Goal: Task Accomplishment & Management: Manage account settings

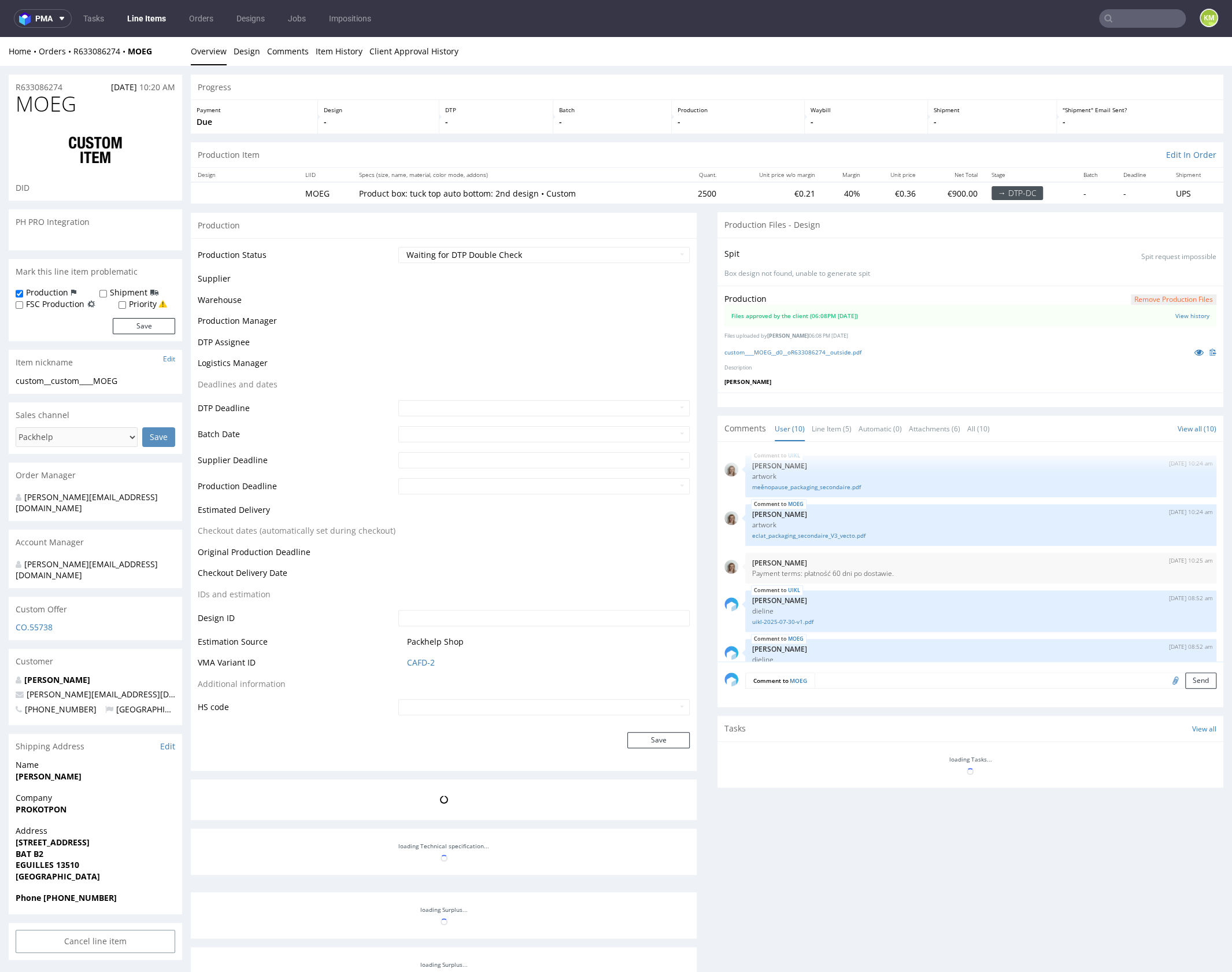
scroll to position [331, 0]
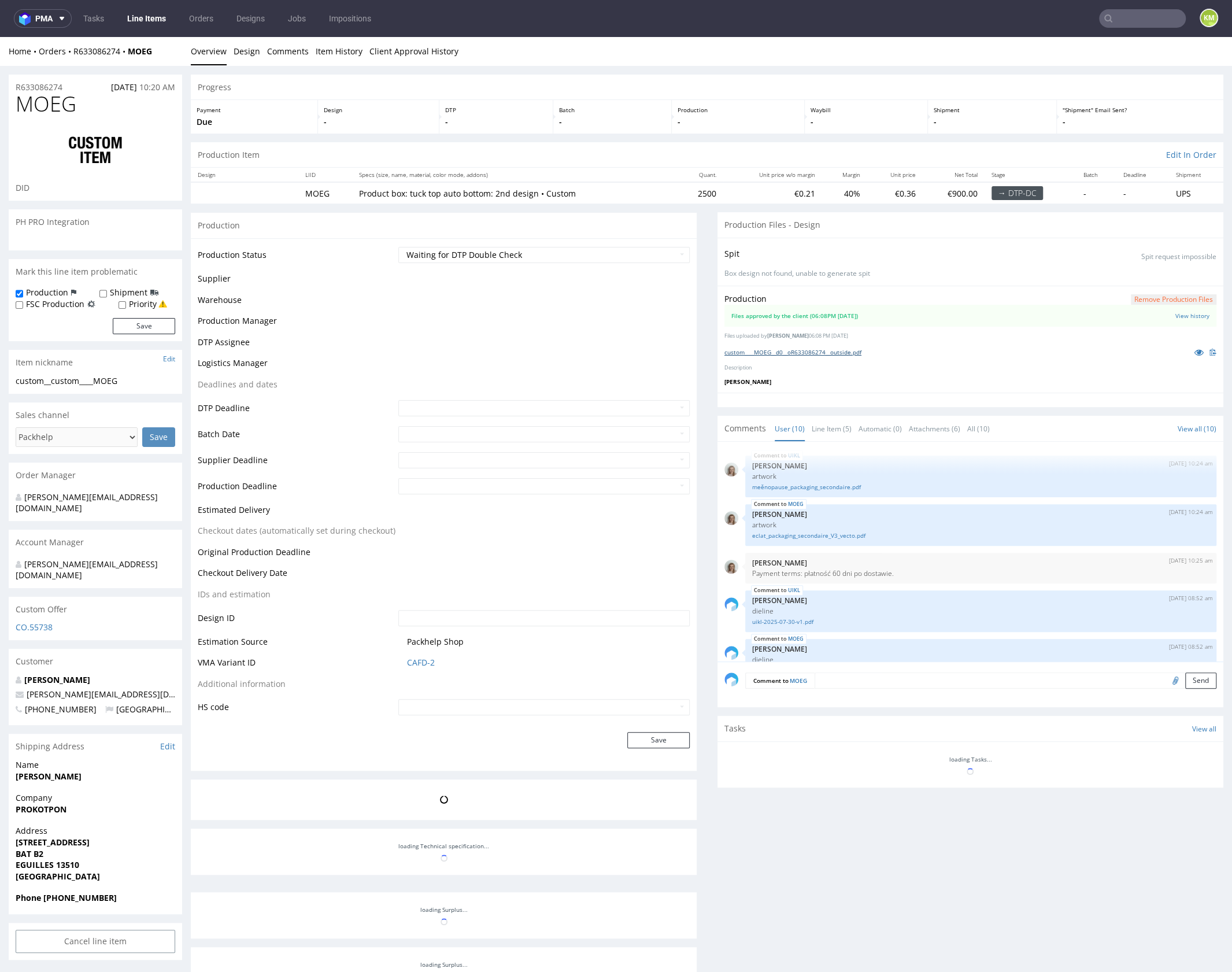
scroll to position [331, 0]
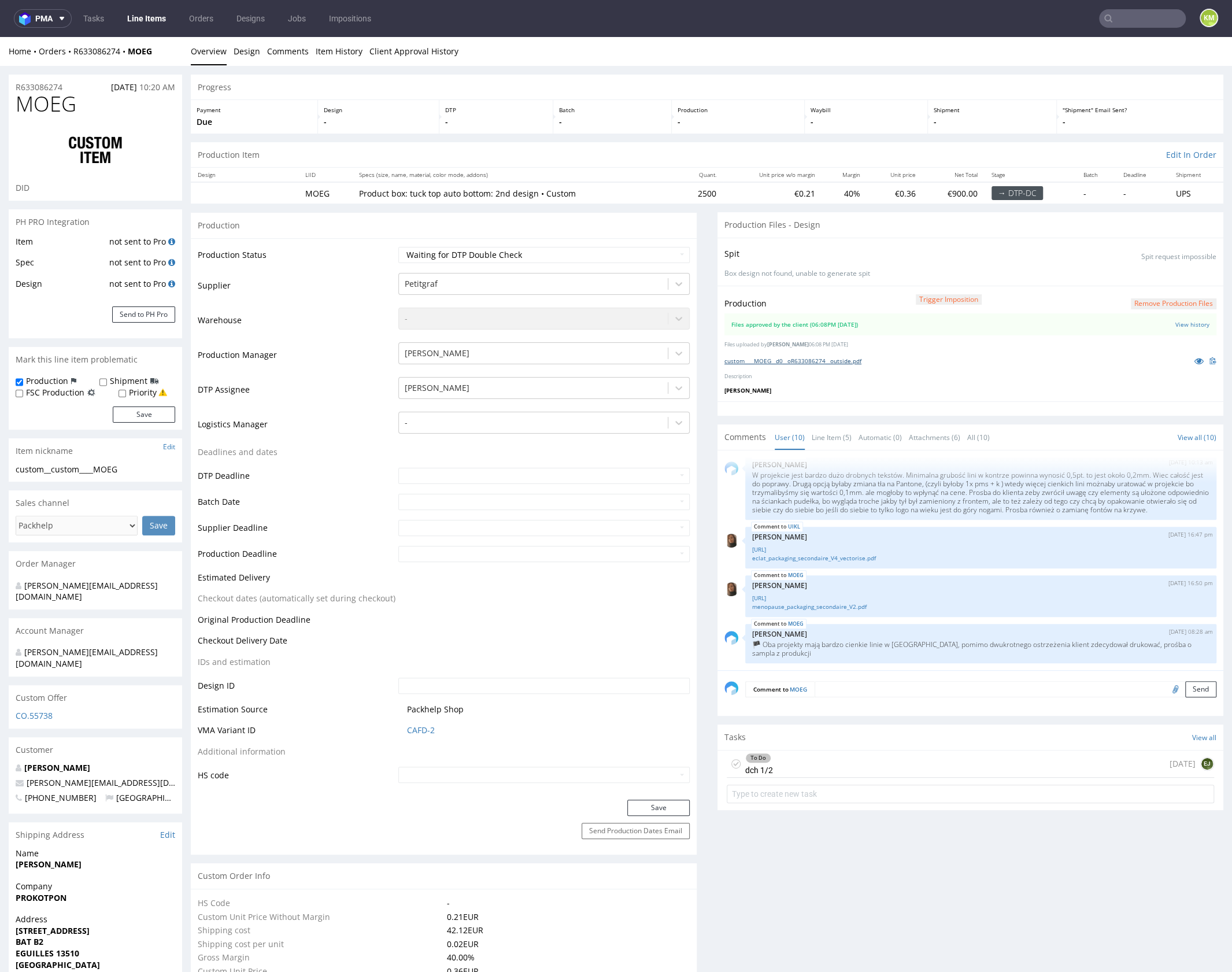
click at [850, 362] on link "custom____MOEG__d0__oR633086274__outside.pdf" at bounding box center [793, 361] width 137 height 8
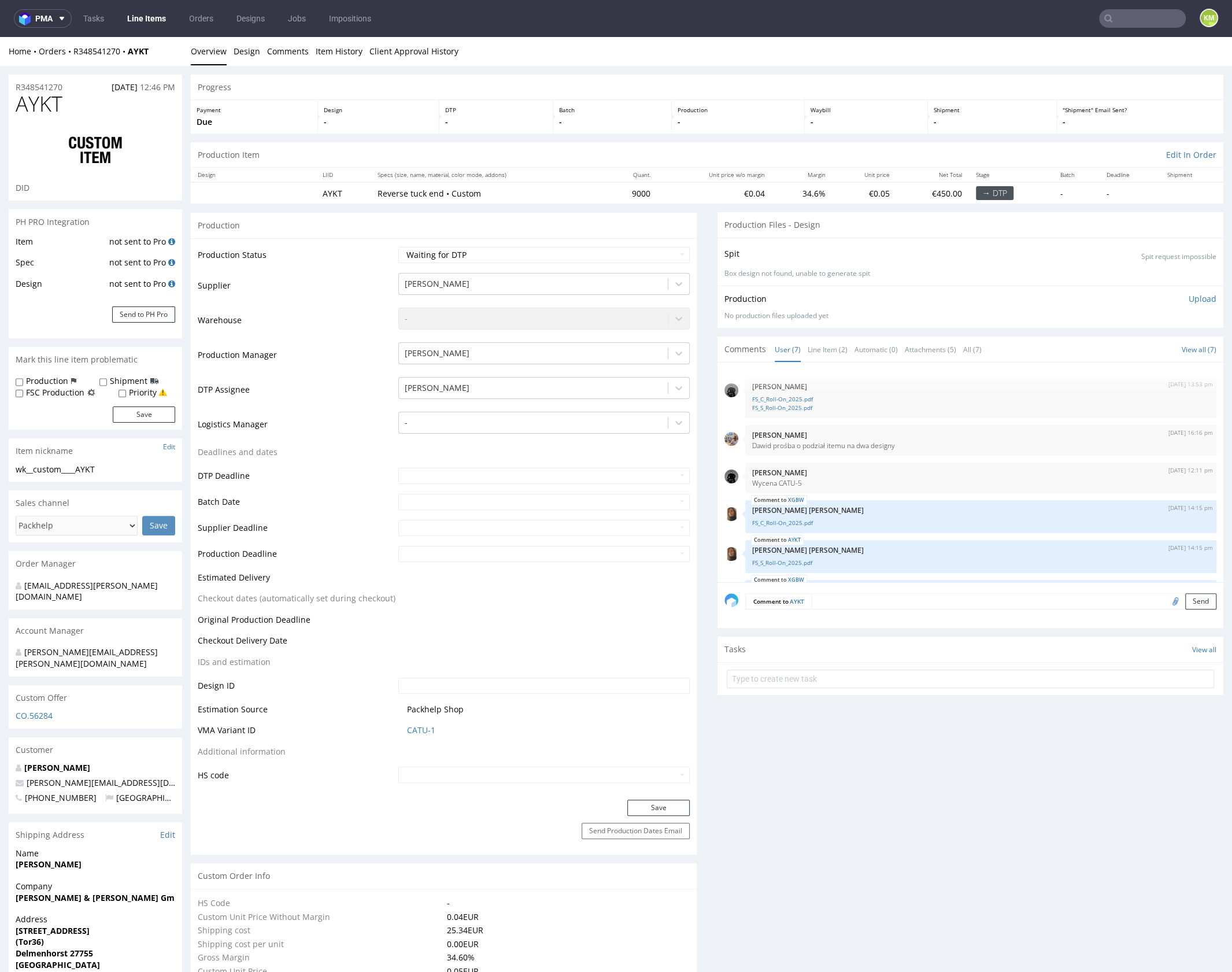
scroll to position [146, 0]
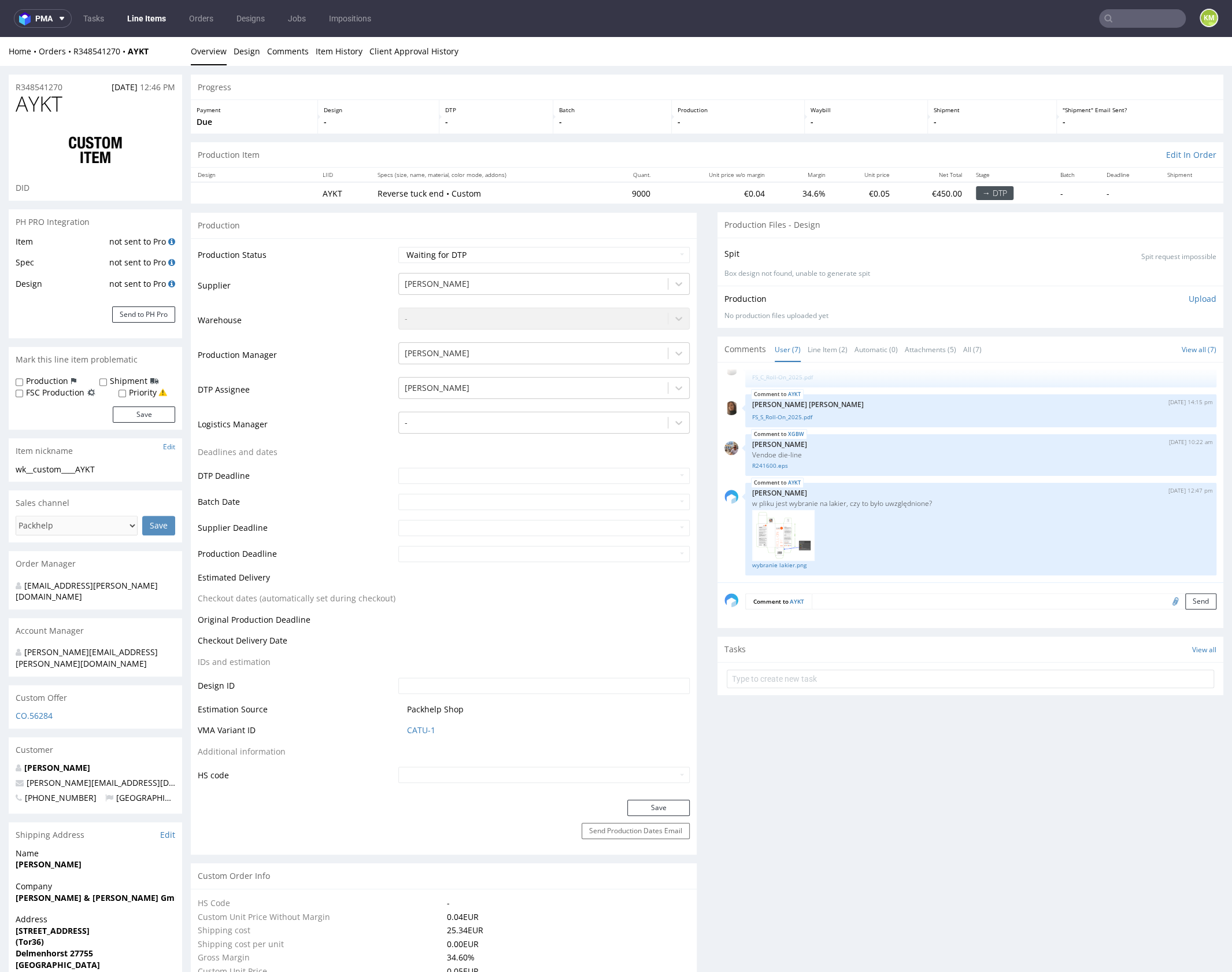
click at [101, 470] on div "wk__custom____AYKT" at bounding box center [96, 470] width 160 height 12
click at [95, 468] on div "wk__custom____AYKT" at bounding box center [96, 470] width 160 height 12
copy div "wk__custom____AYKT"
copy link "R348541270"
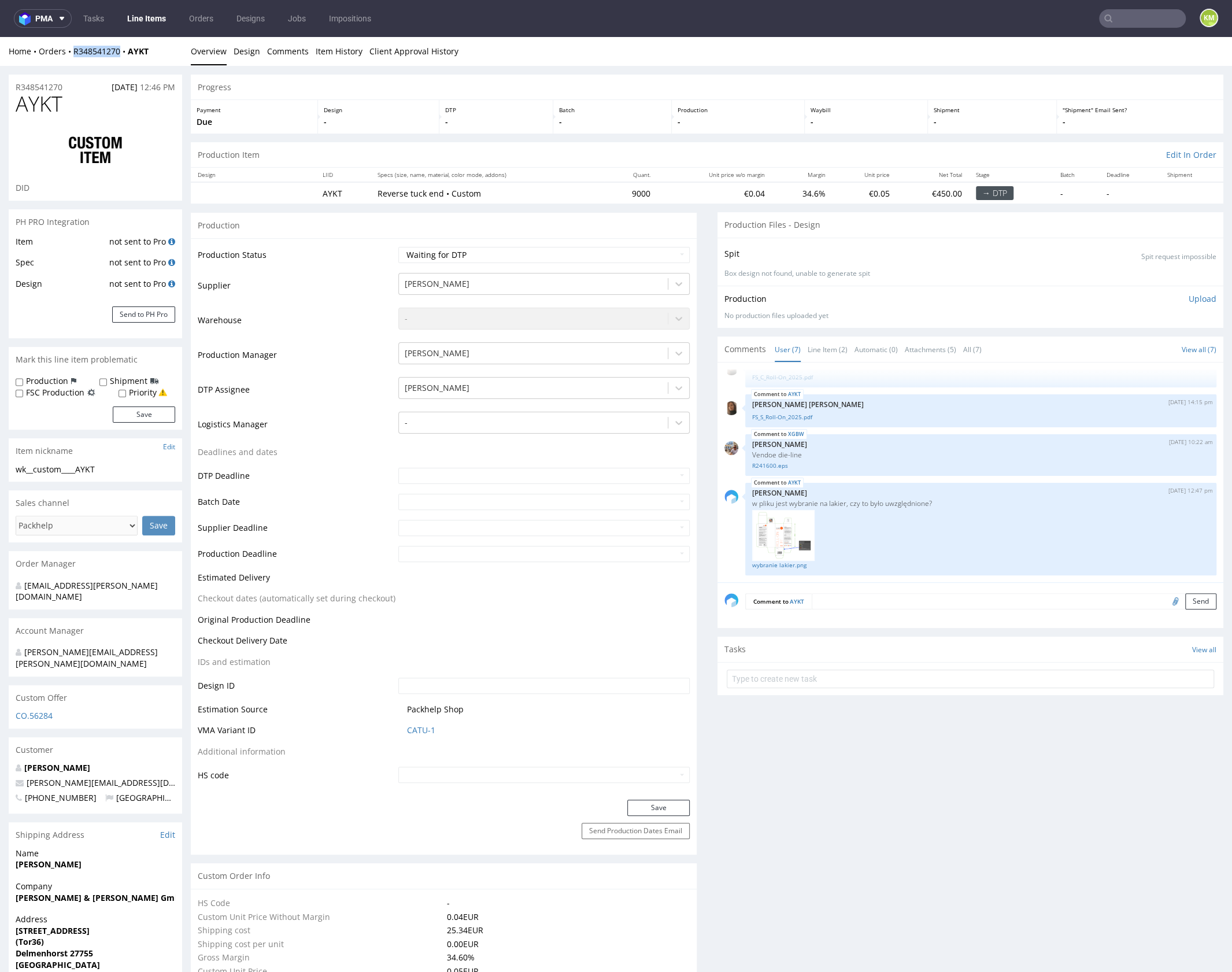
click at [45, 104] on span "AYKT" at bounding box center [39, 104] width 47 height 23
copy span "AYKT"
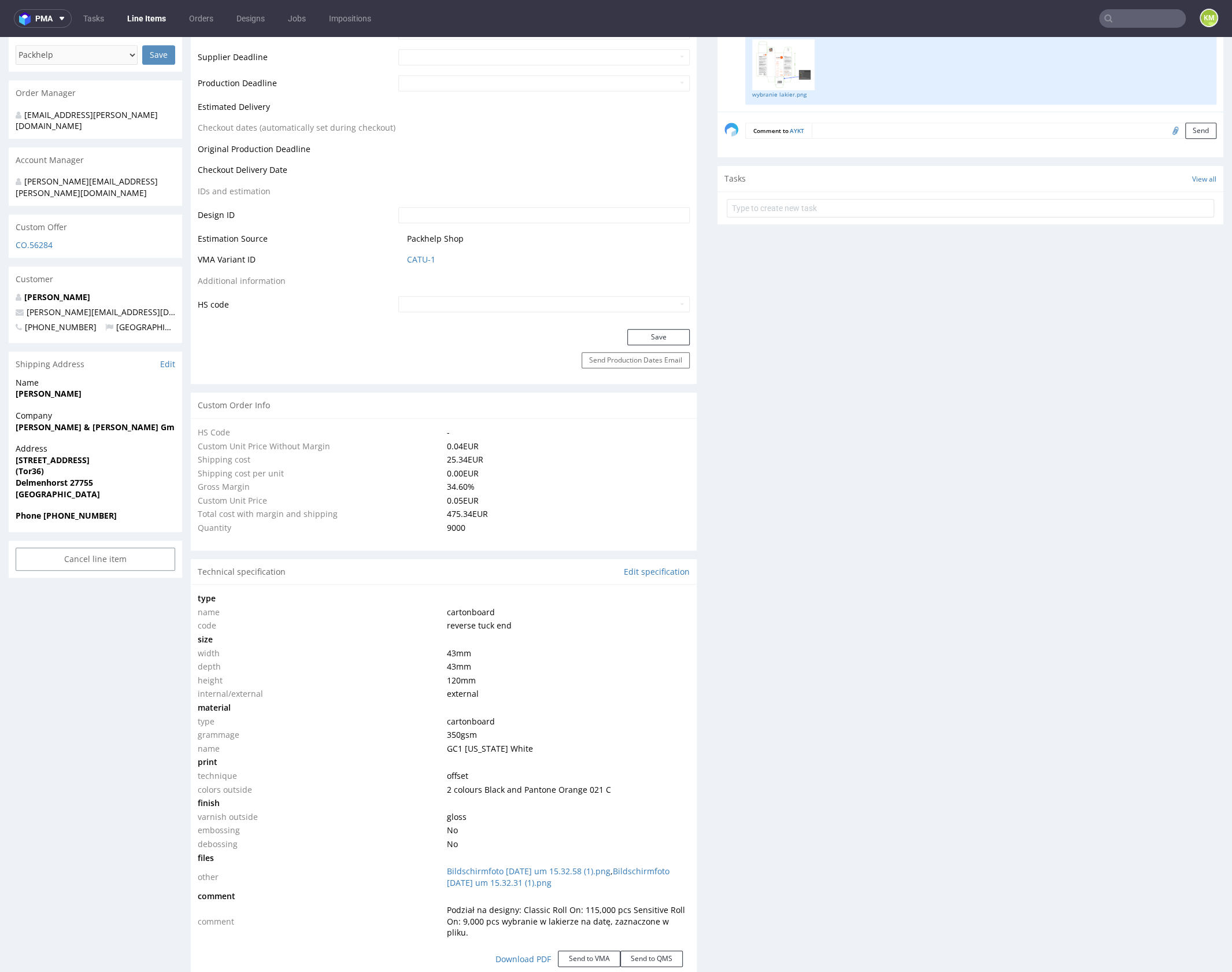
scroll to position [489, 0]
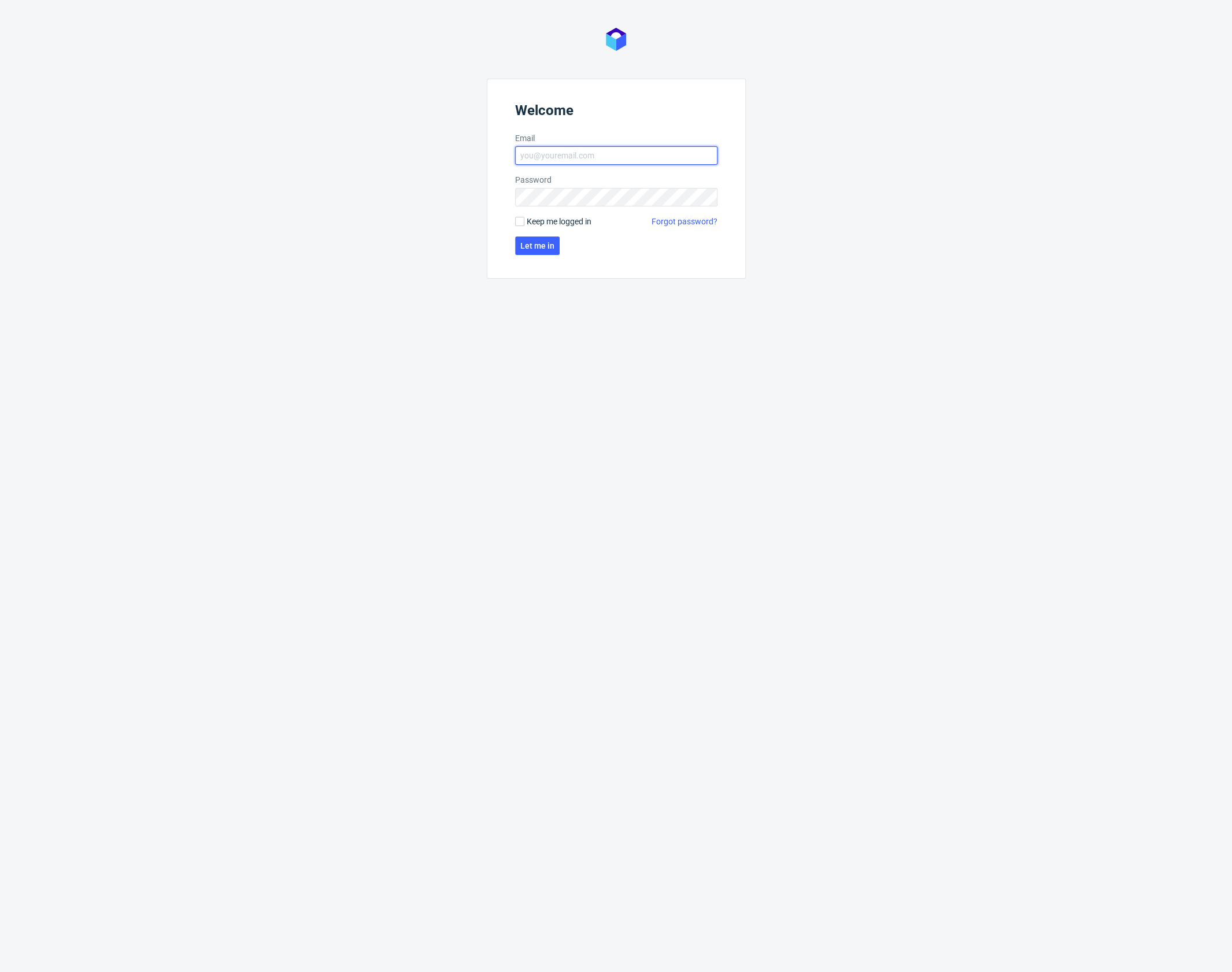
click at [616, 164] on input "Email" at bounding box center [616, 156] width 203 height 18
type input "karol.markowski@packhelp.com"
click at [517, 246] on button "Let me in" at bounding box center [537, 245] width 45 height 18
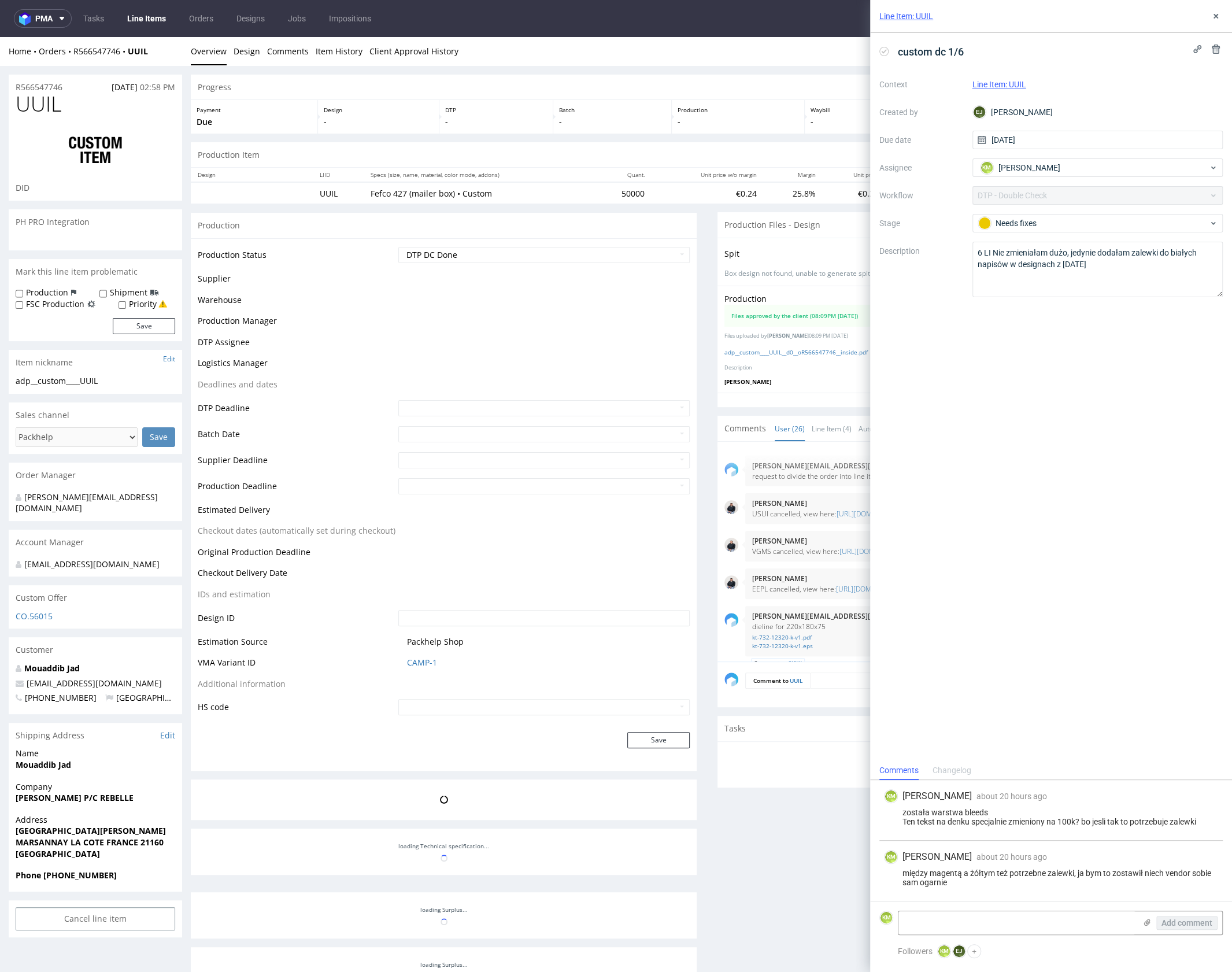
scroll to position [1286, 0]
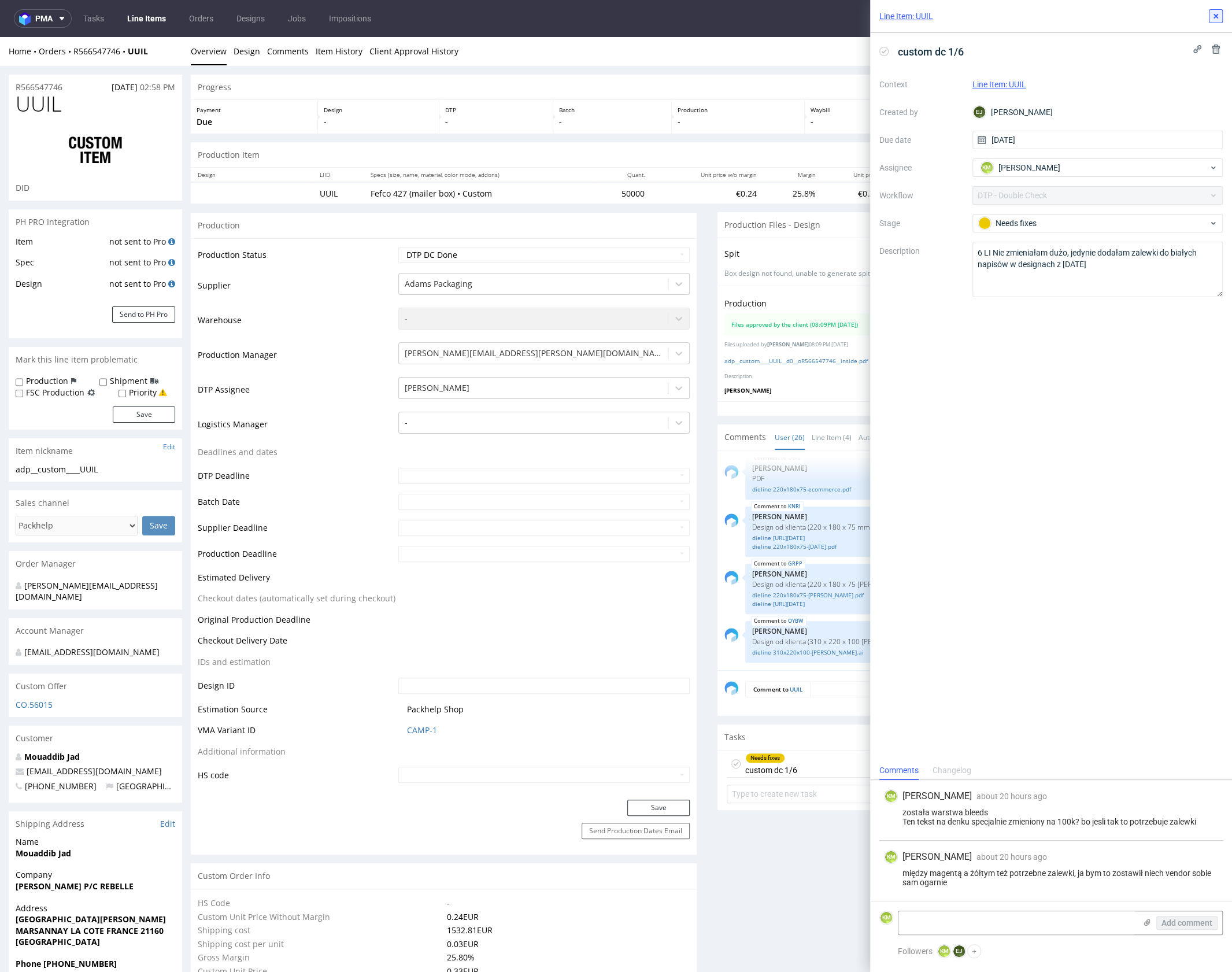
click at [1215, 16] on use at bounding box center [1216, 16] width 5 height 5
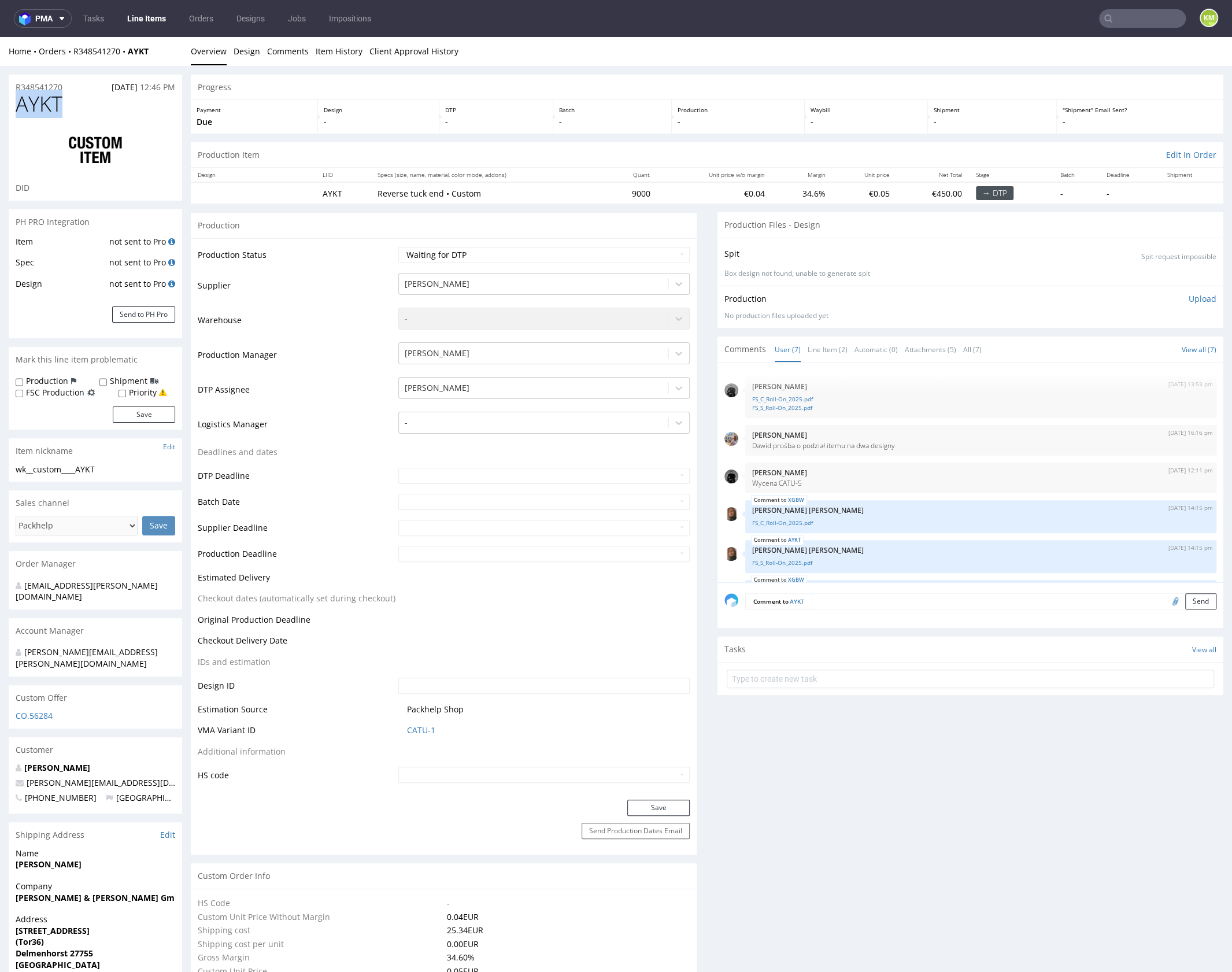
scroll to position [146, 0]
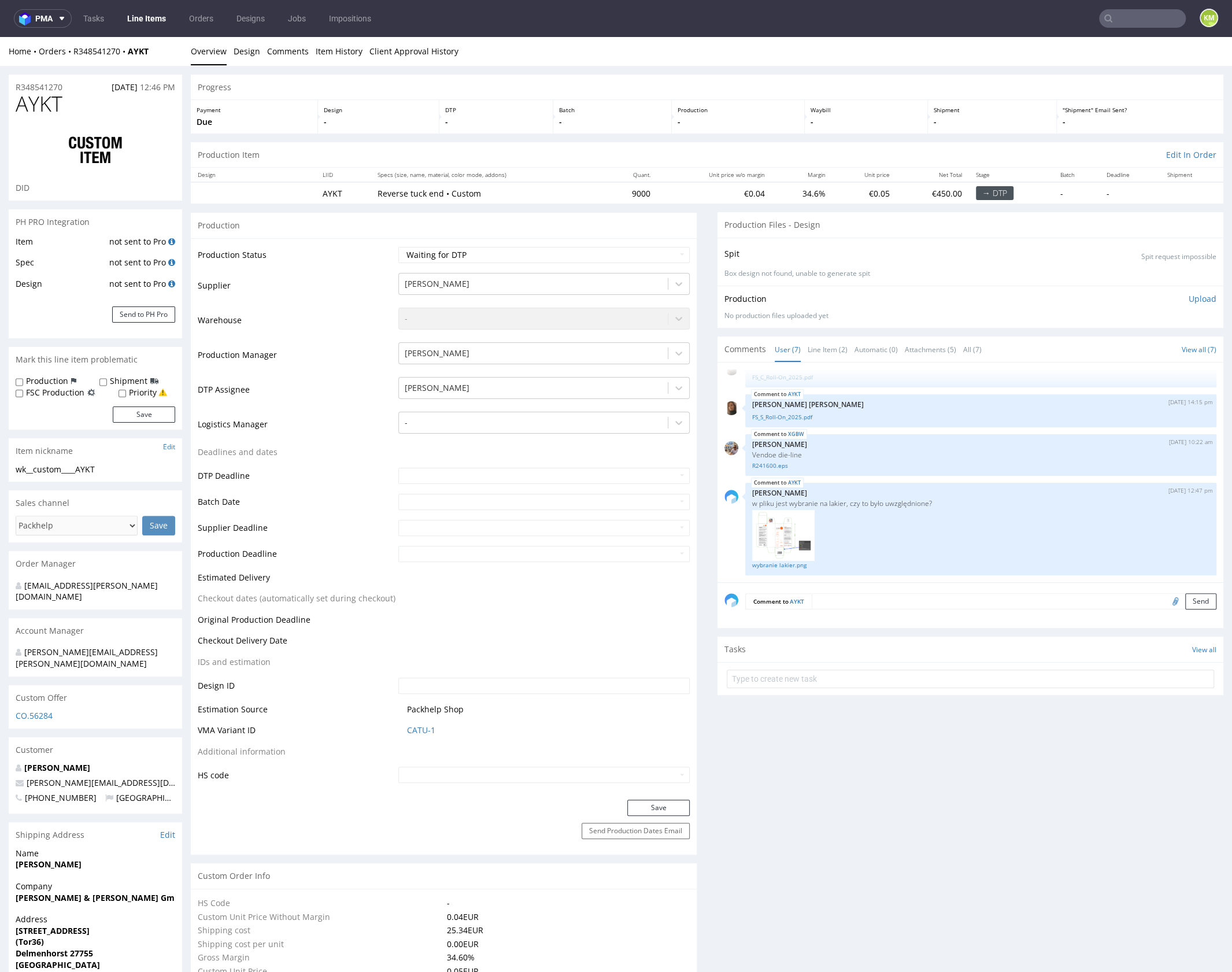
click at [771, 153] on div "Production Item Edit In Order" at bounding box center [707, 155] width 1033 height 26
click at [806, 144] on div "Production Item Edit In Order" at bounding box center [707, 155] width 1033 height 26
click at [597, 257] on select "Waiting for Artwork Waiting for Diecut Waiting for Mockup Waiting for DTP Waiti…" at bounding box center [544, 255] width 292 height 16
select select "dtp_ca_needed"
click at [398, 247] on select "Waiting for Artwork Waiting for Diecut Waiting for Mockup Waiting for DTP Waiti…" at bounding box center [544, 255] width 292 height 16
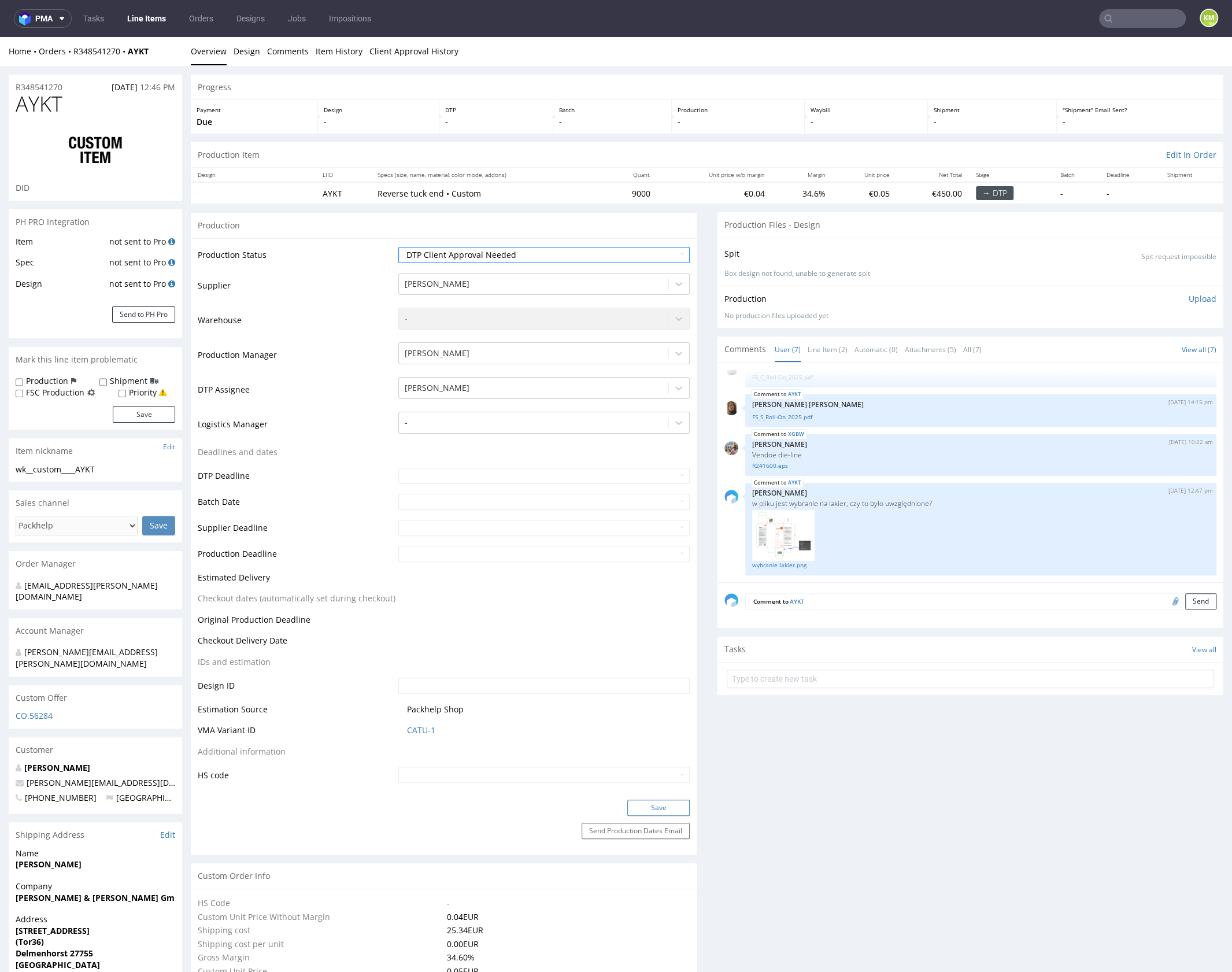
click at [644, 809] on button "Save" at bounding box center [658, 807] width 63 height 16
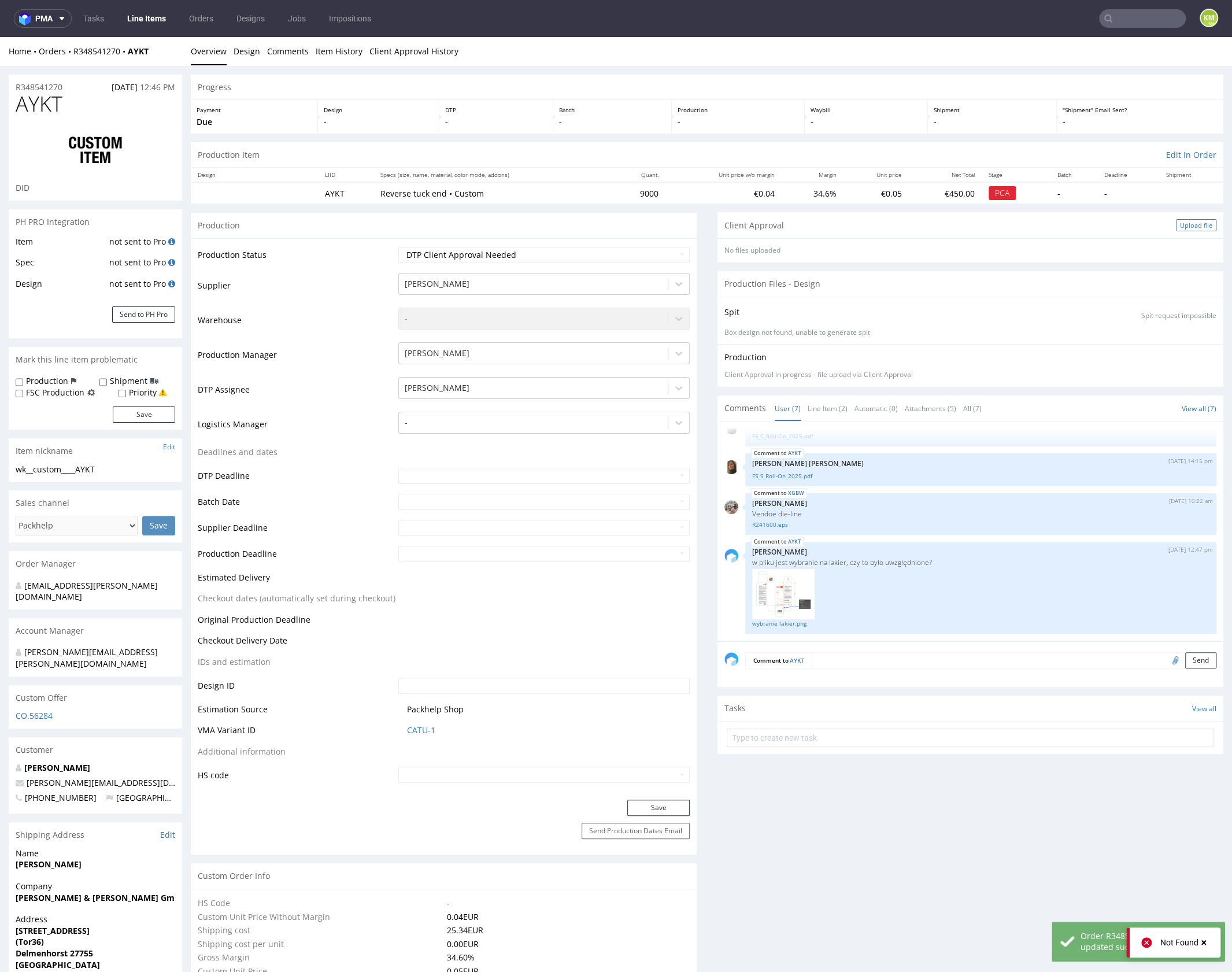
click at [1176, 222] on div "Upload file" at bounding box center [1196, 225] width 40 height 12
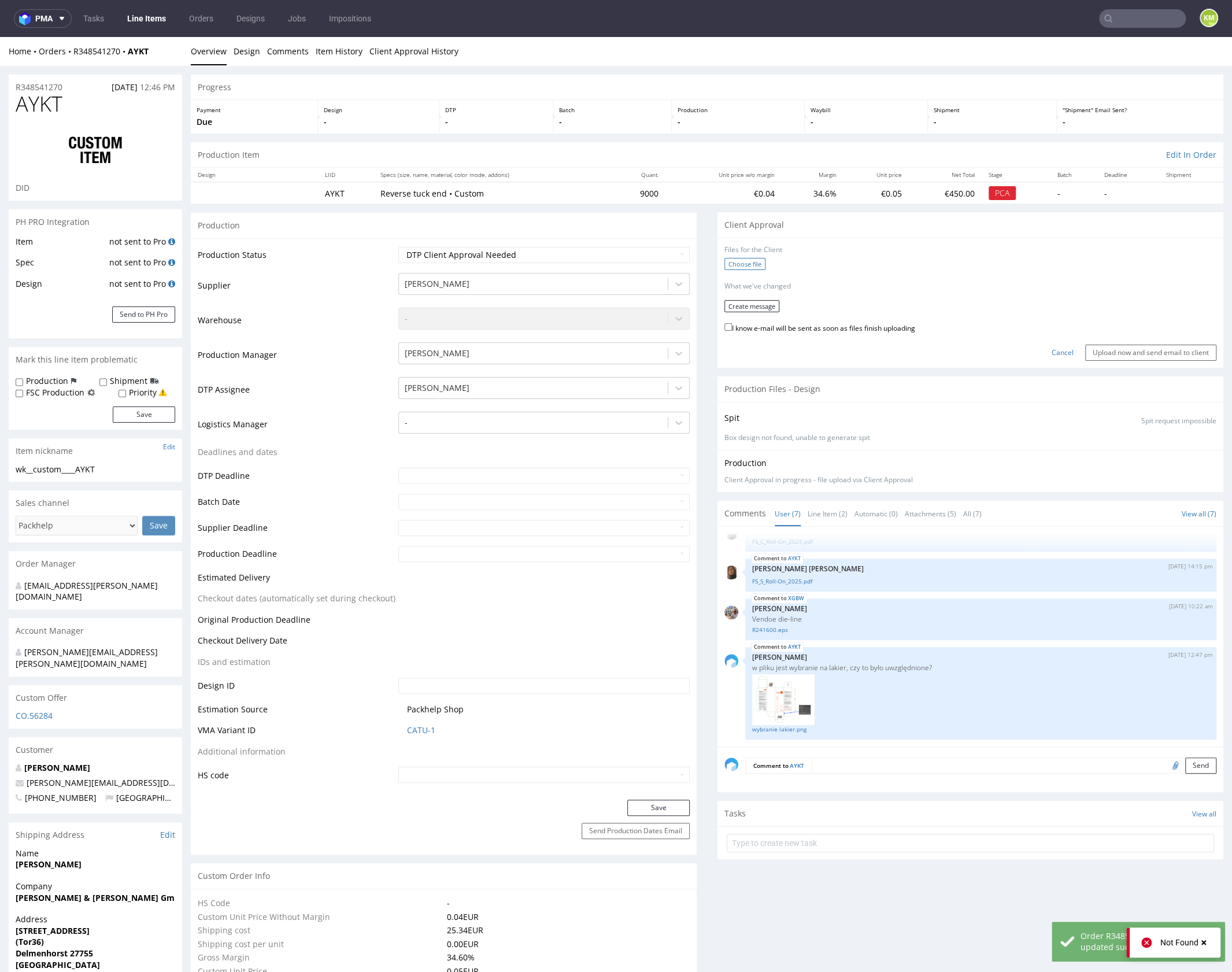
click at [749, 266] on label "Choose file" at bounding box center [745, 264] width 41 height 12
click at [0, 37] on input "Choose file" at bounding box center [0, 37] width 0 height 0
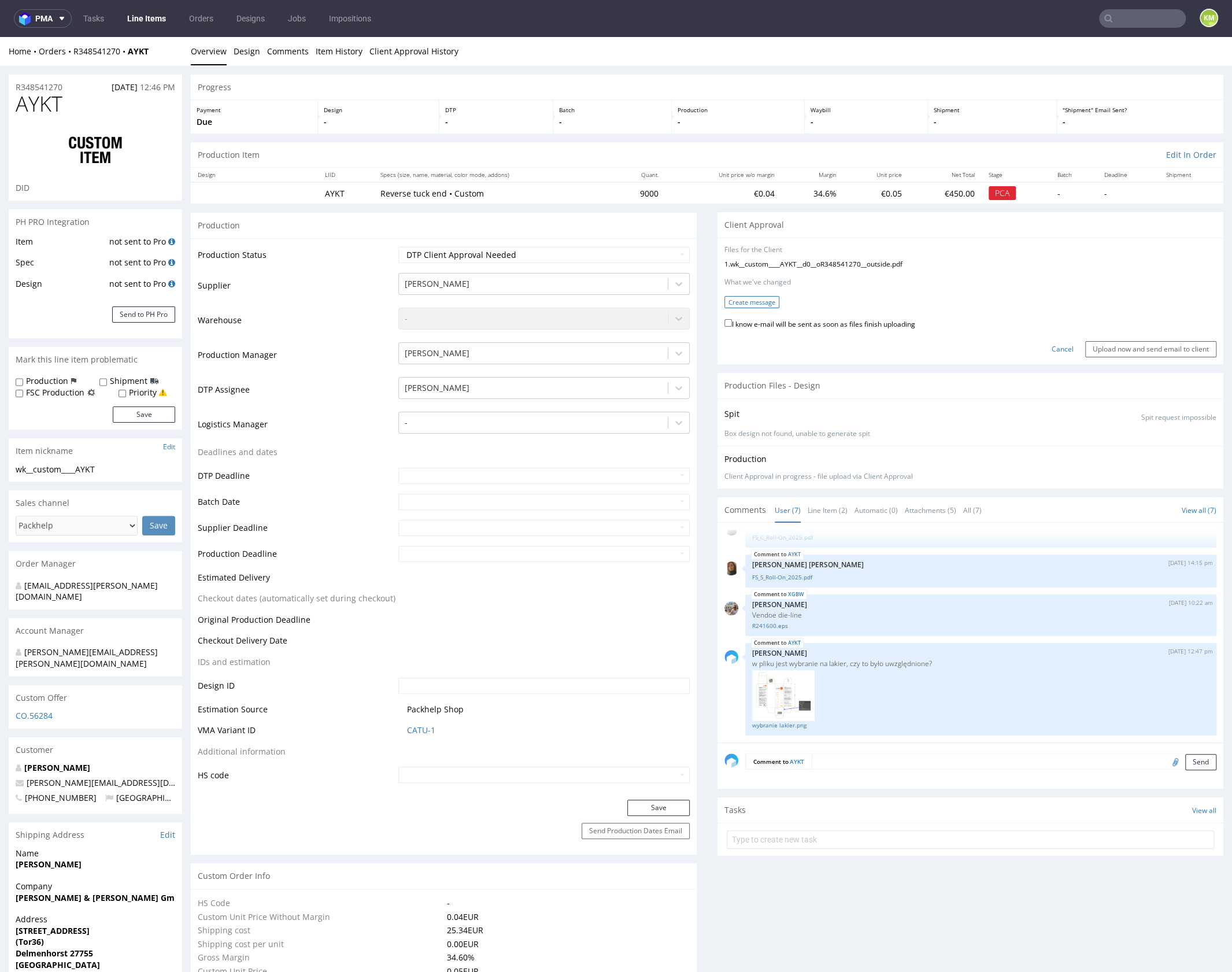
click at [748, 301] on button "Create message" at bounding box center [752, 301] width 55 height 12
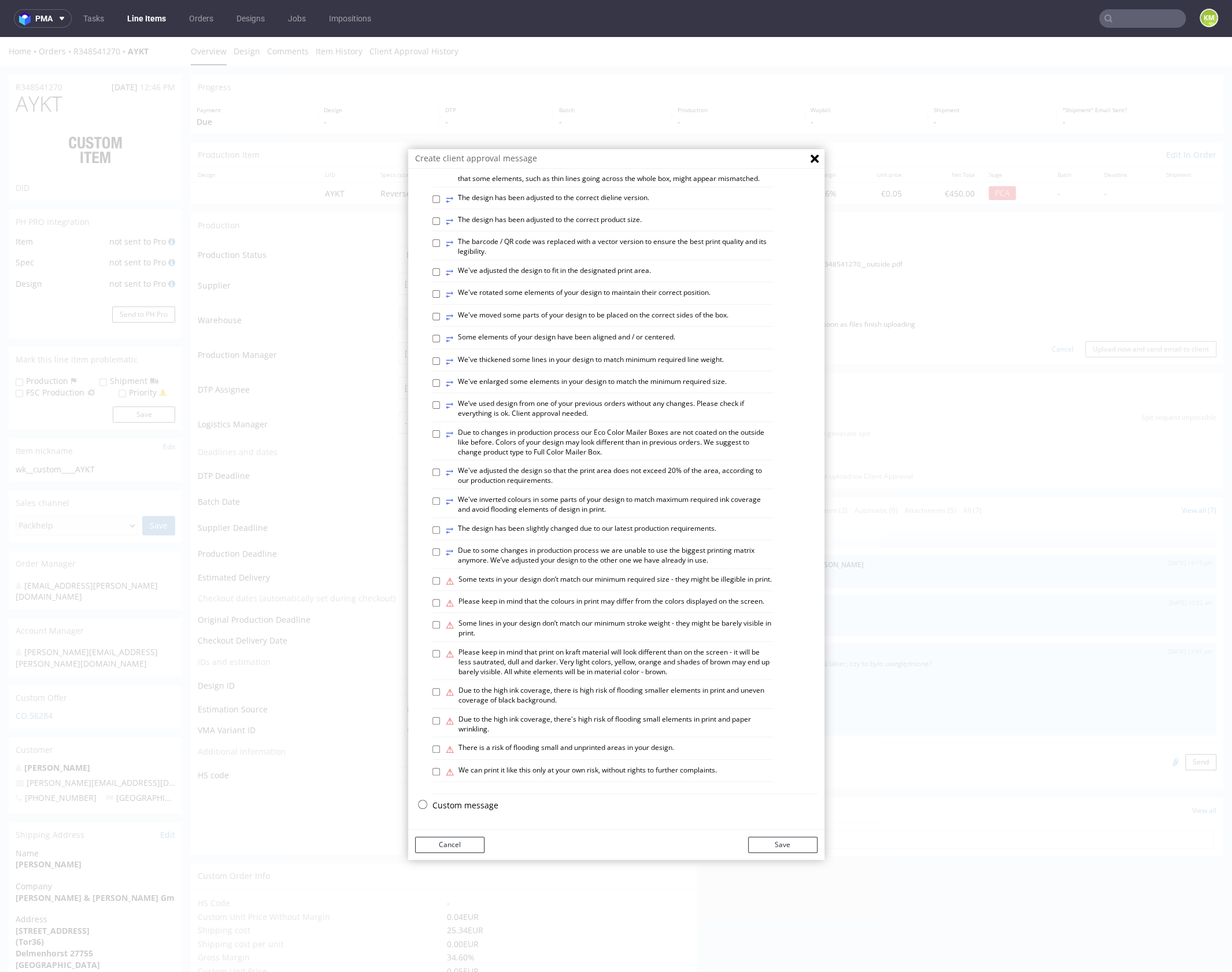
scroll to position [321, 0]
click at [474, 803] on p "Custom message" at bounding box center [625, 805] width 385 height 12
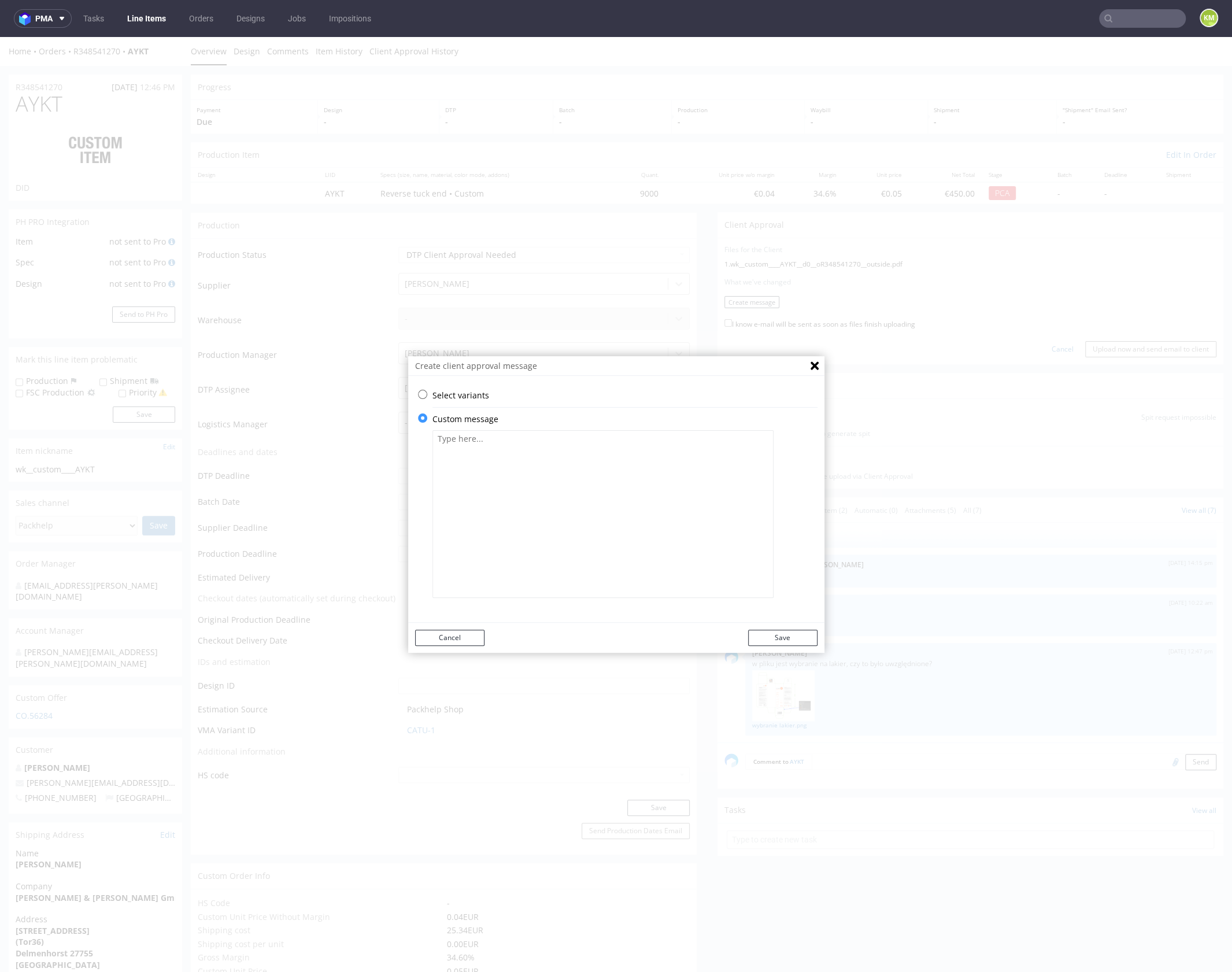
click at [498, 493] on textarea at bounding box center [603, 513] width 341 height 167
paste textarea "The design has been adapted to the current dieline and changed from a technical…"
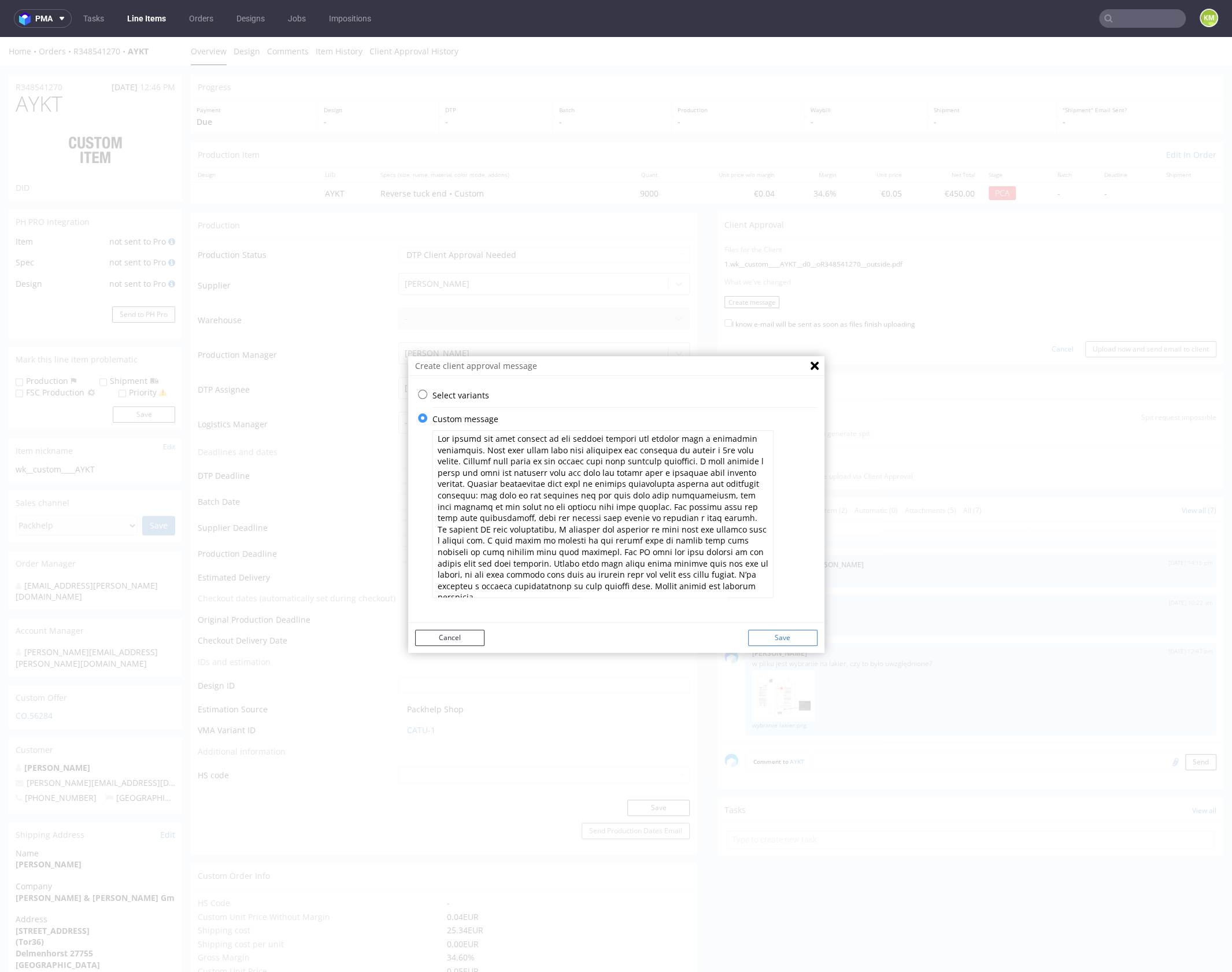
type textarea "The design has been adapted to the current dieline and changed from a technical…"
click at [772, 638] on button "Save" at bounding box center [783, 638] width 69 height 16
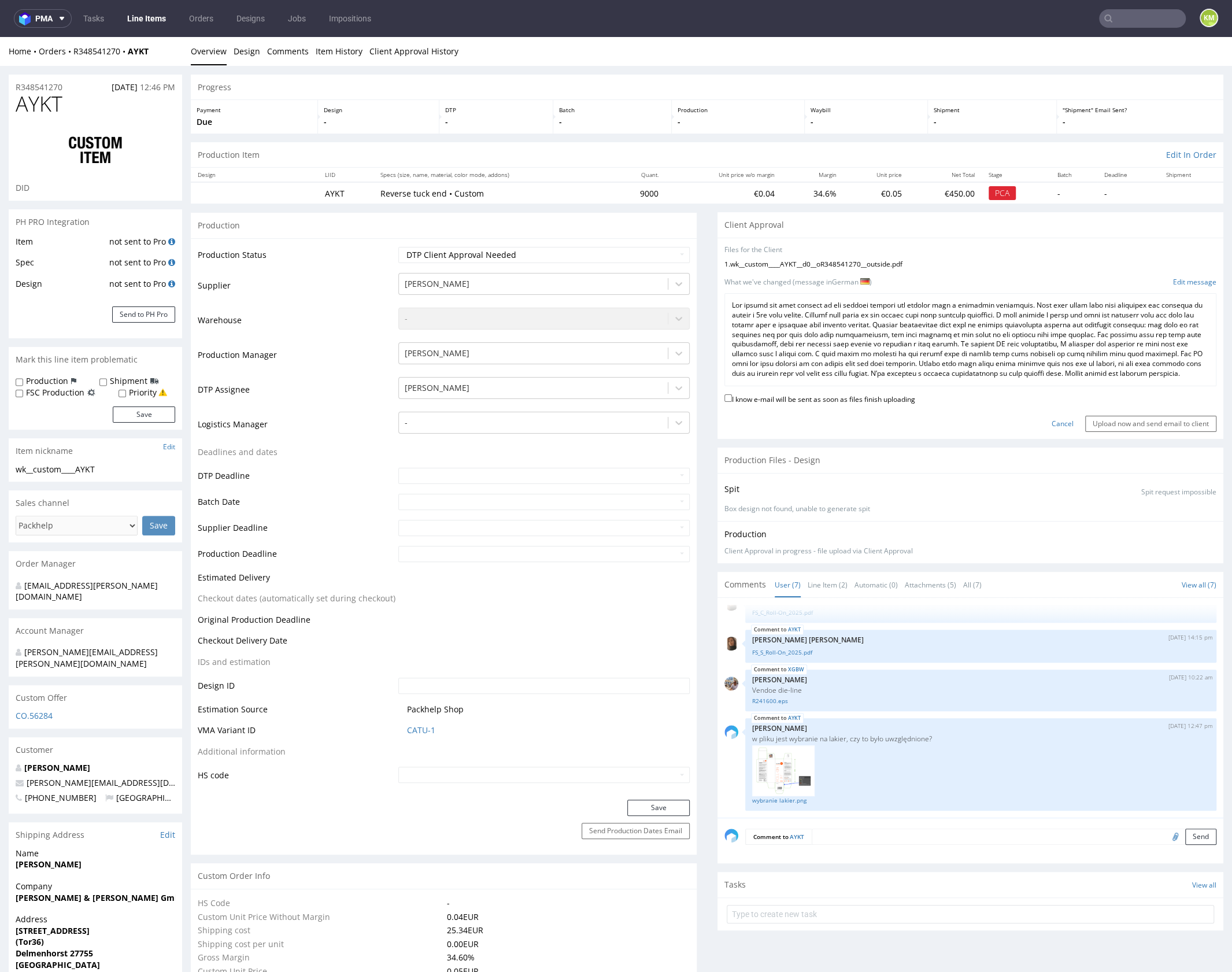
click at [873, 404] on label "I know e-mail will be sent as soon as files finish uploading" at bounding box center [820, 398] width 191 height 12
click at [732, 402] on input "I know e-mail will be sent as soon as files finish uploading" at bounding box center [728, 398] width 7 height 7
checkbox input "true"
click at [1125, 432] on input "Upload now and send email to client" at bounding box center [1150, 424] width 131 height 16
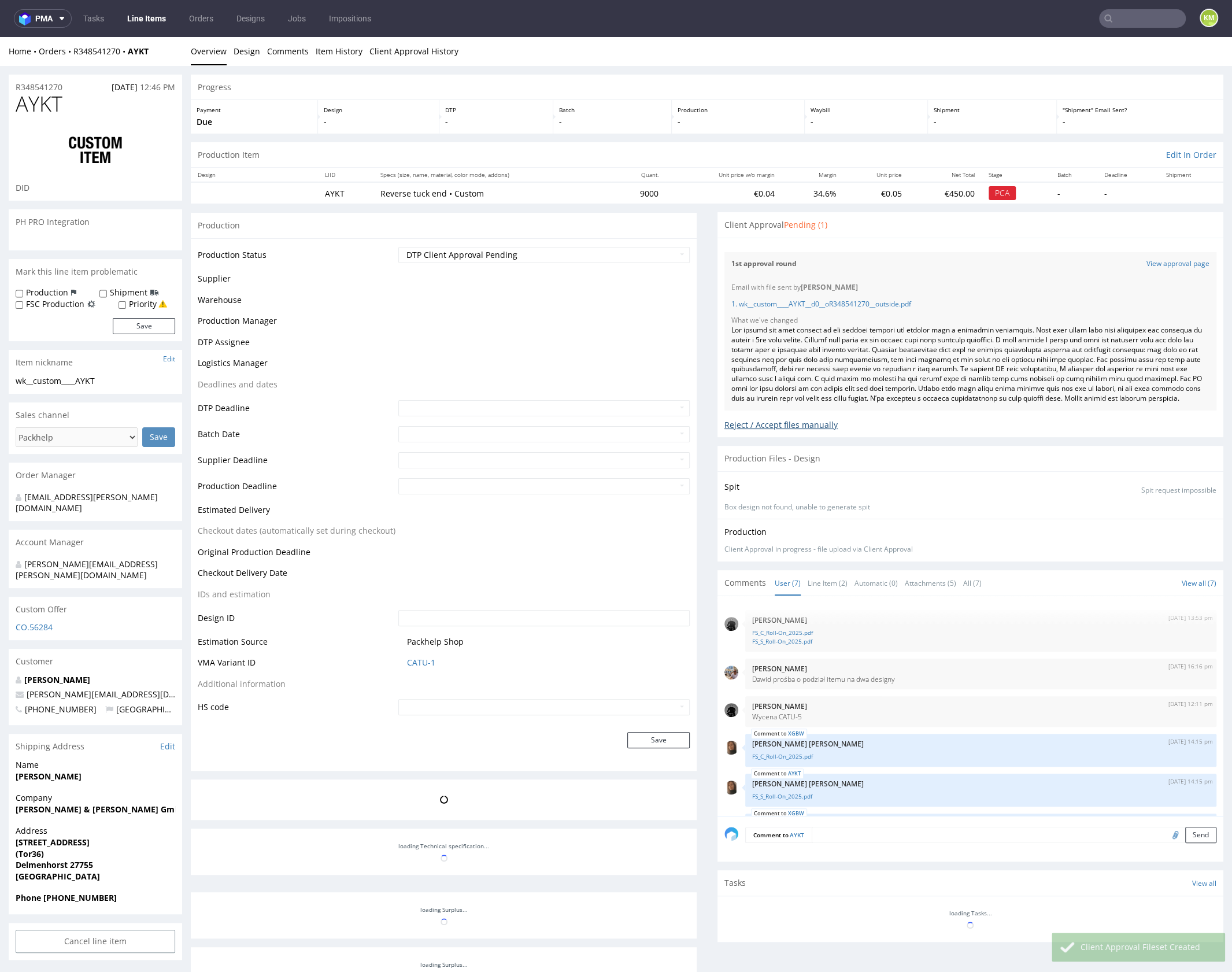
scroll to position [146, 0]
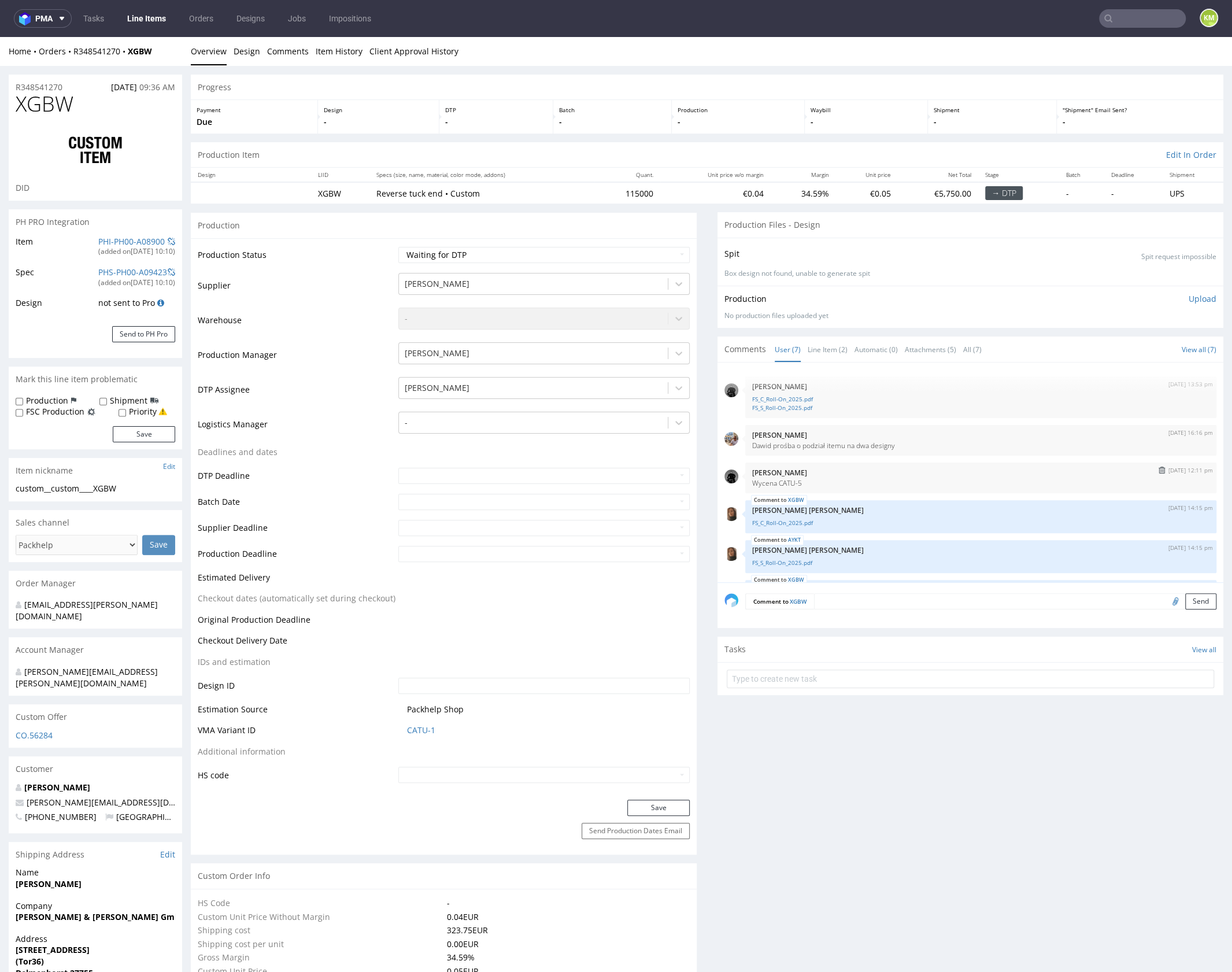
scroll to position [96, 0]
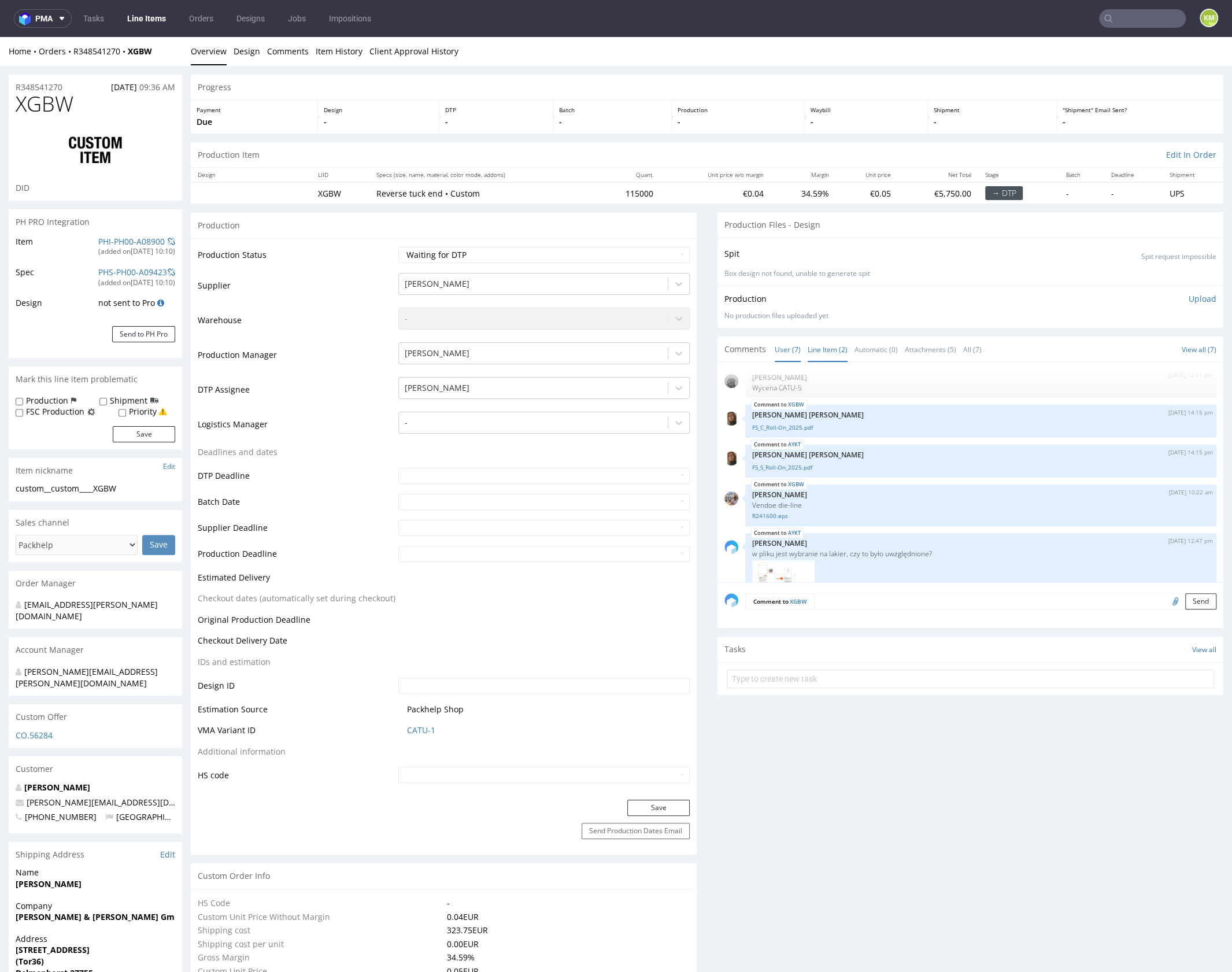
click at [821, 351] on link "Line Item (2)" at bounding box center [827, 349] width 40 height 25
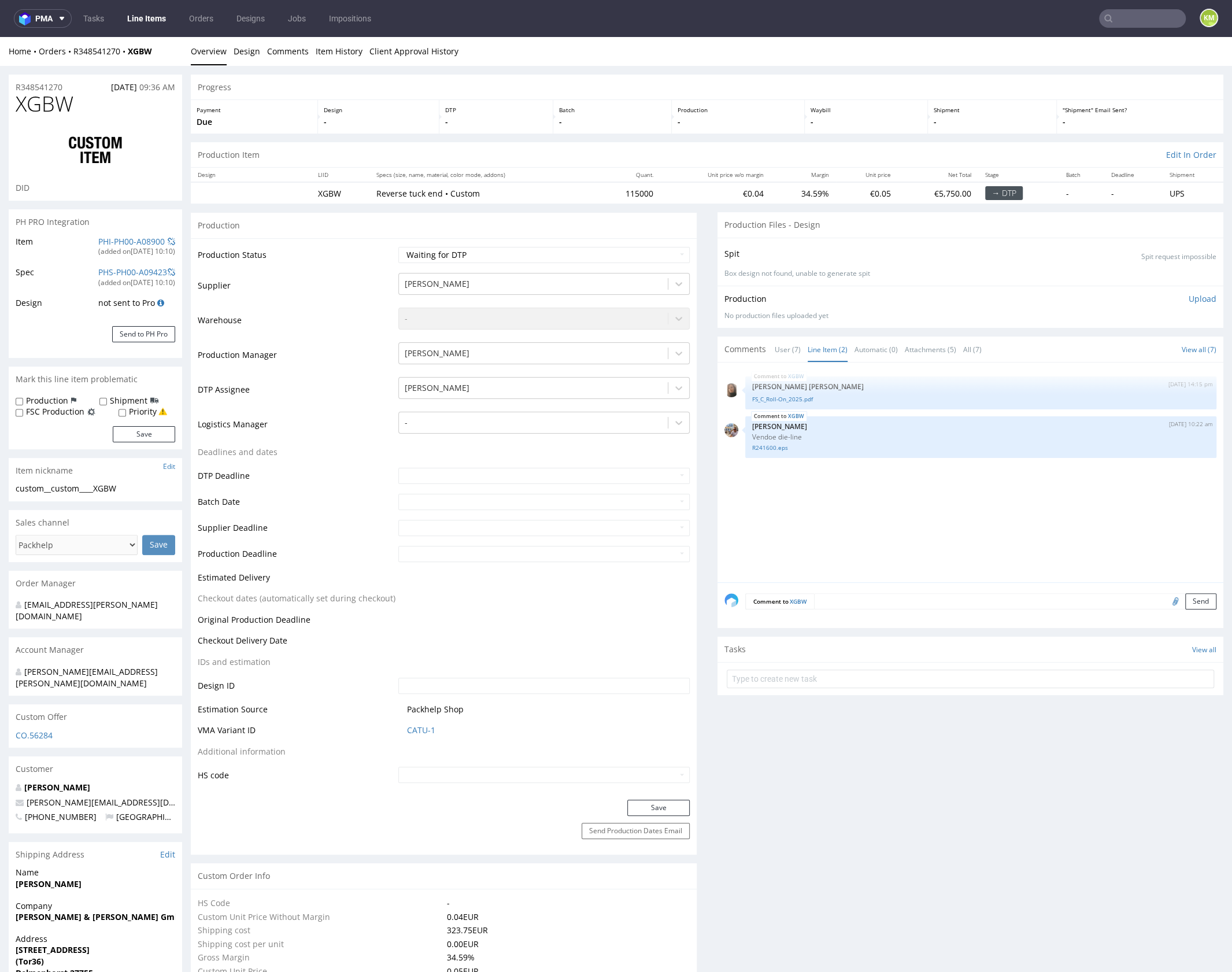
click at [848, 512] on div "XGBW 12th Sep 25 | 14:15 pm Angelina Marć FS_C_Roll-On_2025.pdf XGBW 16th Sep 2…" at bounding box center [974, 475] width 499 height 213
click at [893, 502] on div "XGBW 12th Sep 25 | 14:15 pm Angelina Marć FS_C_Roll-On_2025.pdf XGBW 16th Sep 2…" at bounding box center [974, 475] width 499 height 213
click at [582, 255] on select "Waiting for Artwork Waiting for Diecut Waiting for Mockup Waiting for DTP Waiti…" at bounding box center [544, 255] width 292 height 16
select select "dtp_ca_needed"
click at [398, 247] on select "Waiting for Artwork Waiting for Diecut Waiting for Mockup Waiting for DTP Waiti…" at bounding box center [544, 255] width 292 height 16
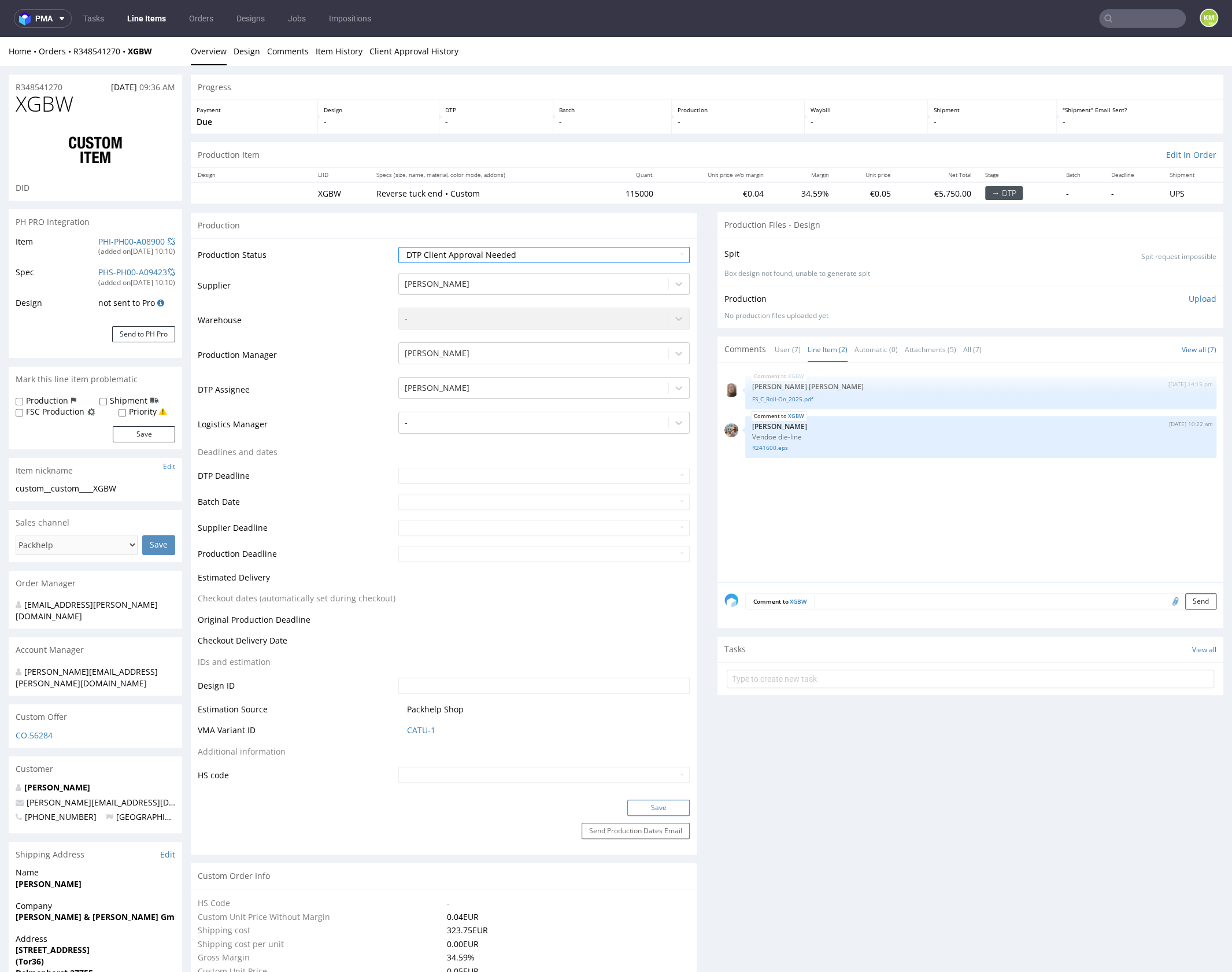
click at [665, 808] on button "Save" at bounding box center [658, 807] width 63 height 16
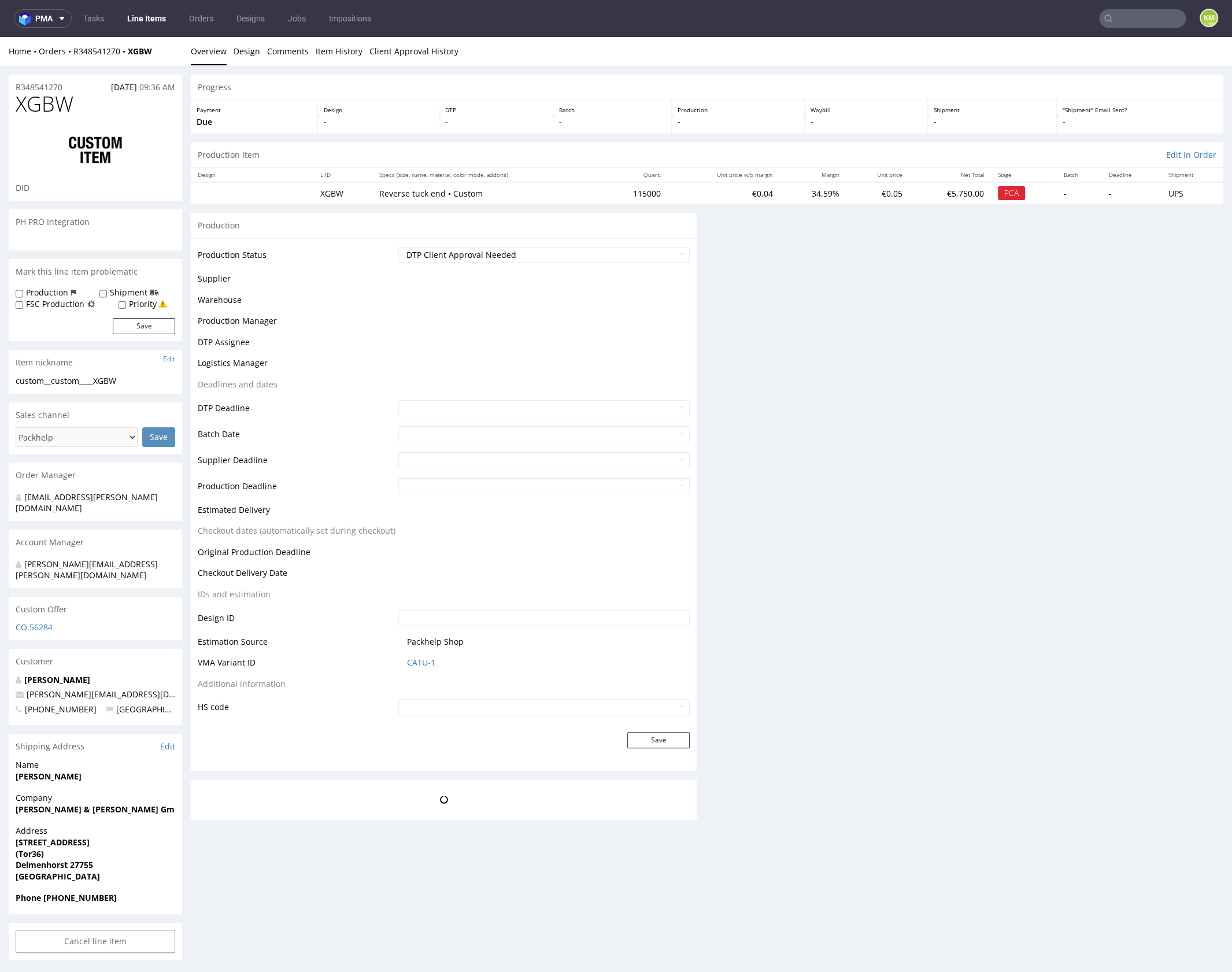
scroll to position [0, 0]
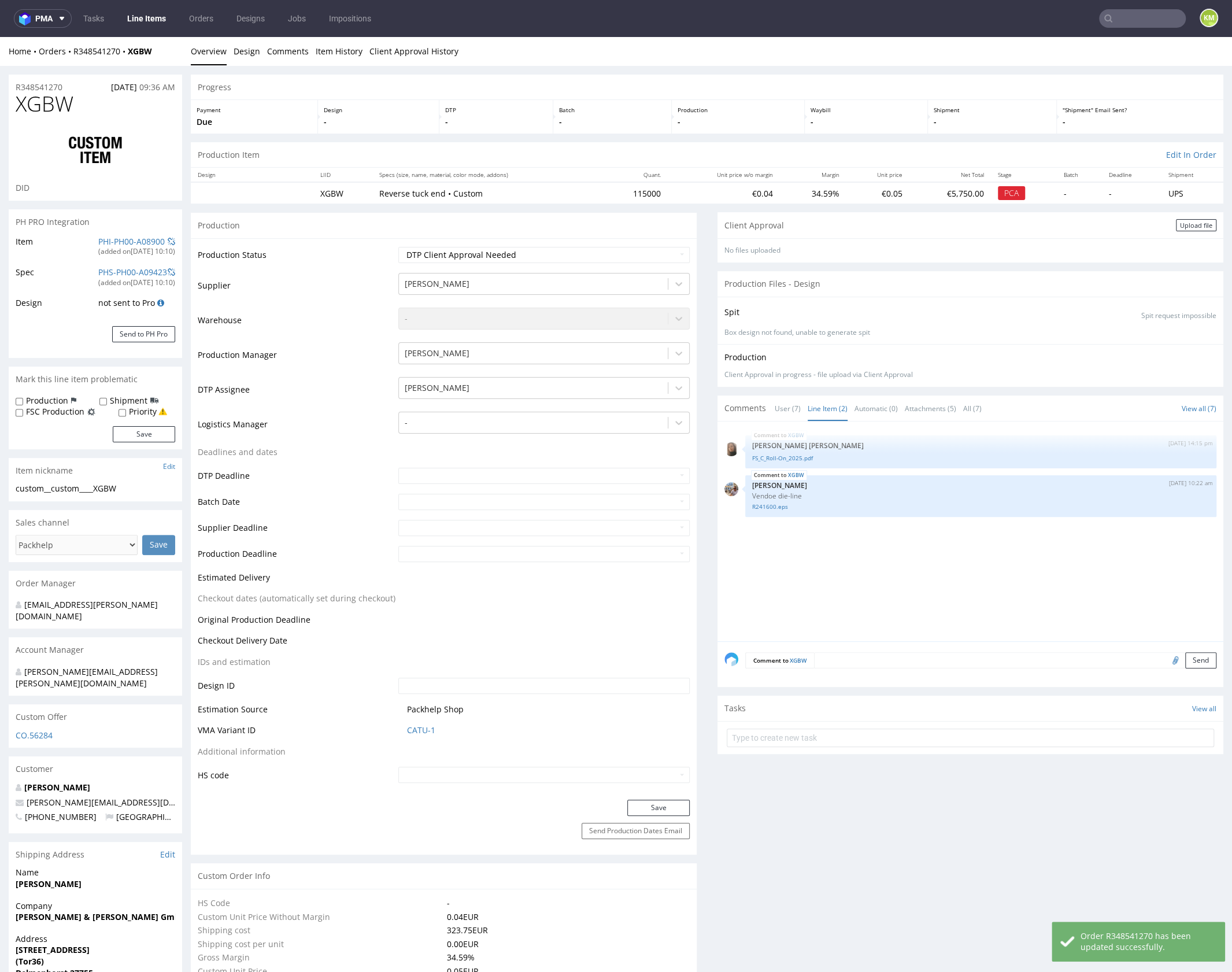
drag, startPoint x: 1177, startPoint y: 227, endPoint x: 1131, endPoint y: 227, distance: 46.0
click at [1177, 227] on div "Upload file" at bounding box center [1196, 225] width 40 height 12
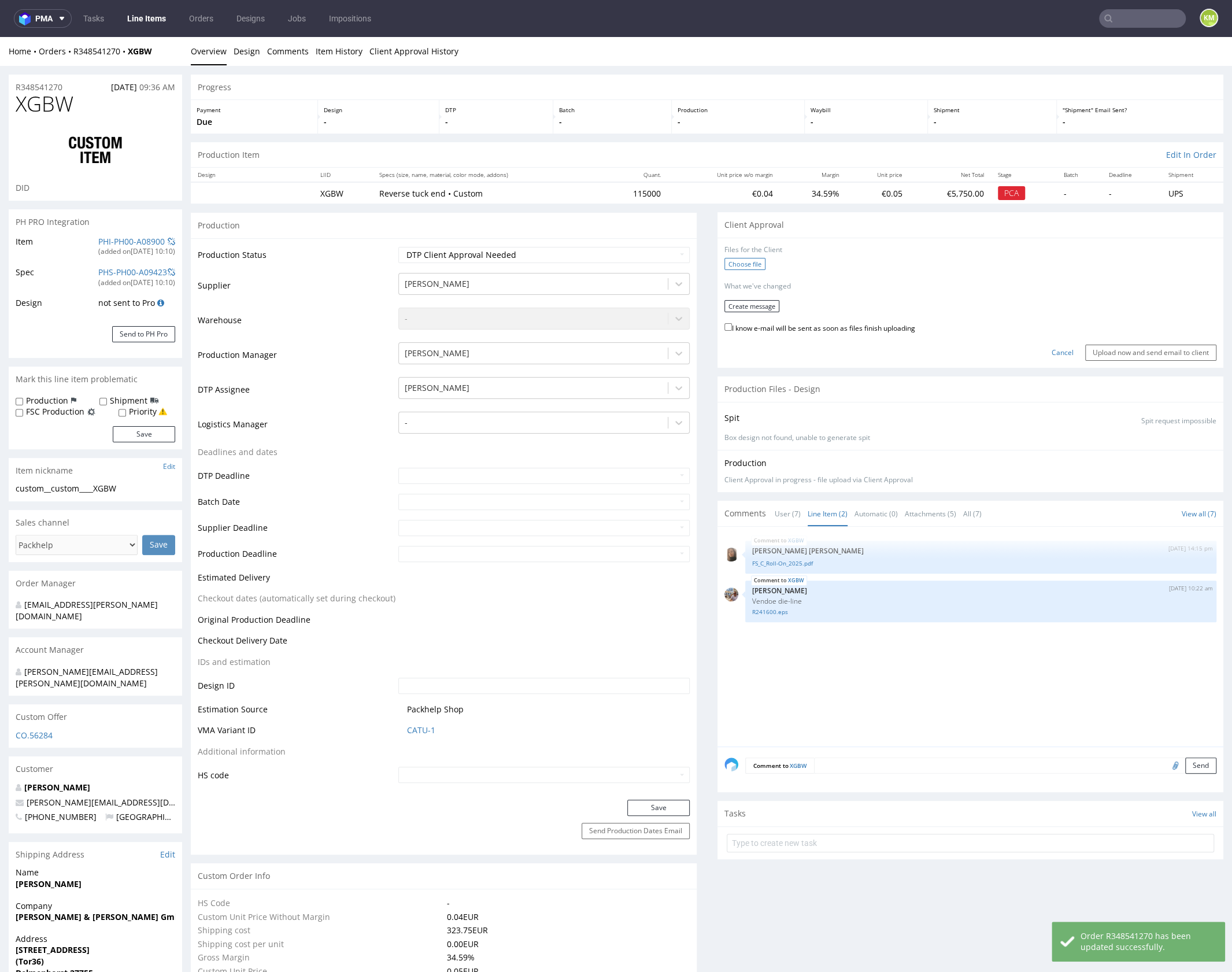
click at [752, 262] on label "Choose file" at bounding box center [745, 264] width 41 height 12
click at [0, 37] on input "Choose file" at bounding box center [0, 37] width 0 height 0
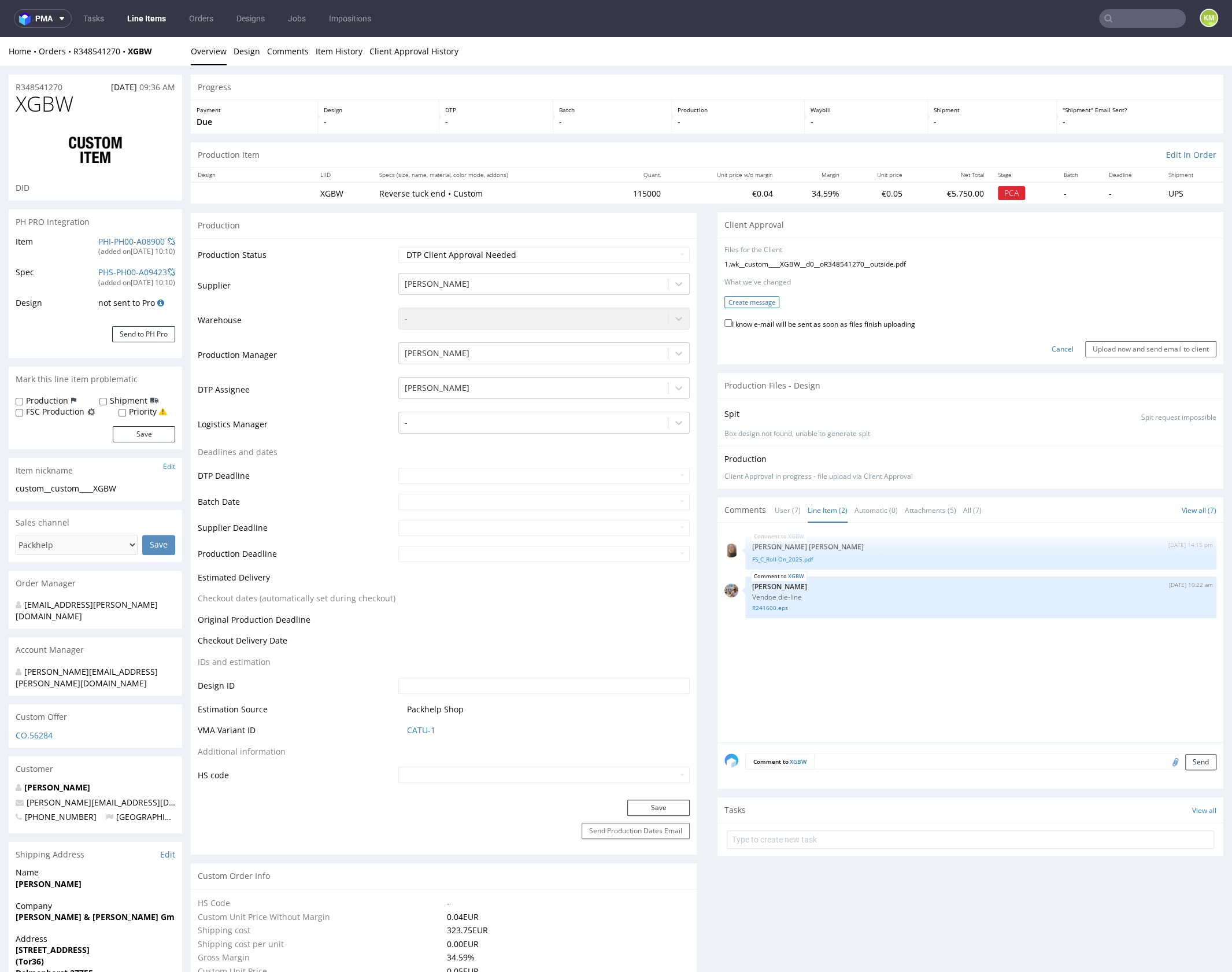
click at [759, 305] on button "Create message" at bounding box center [752, 301] width 55 height 12
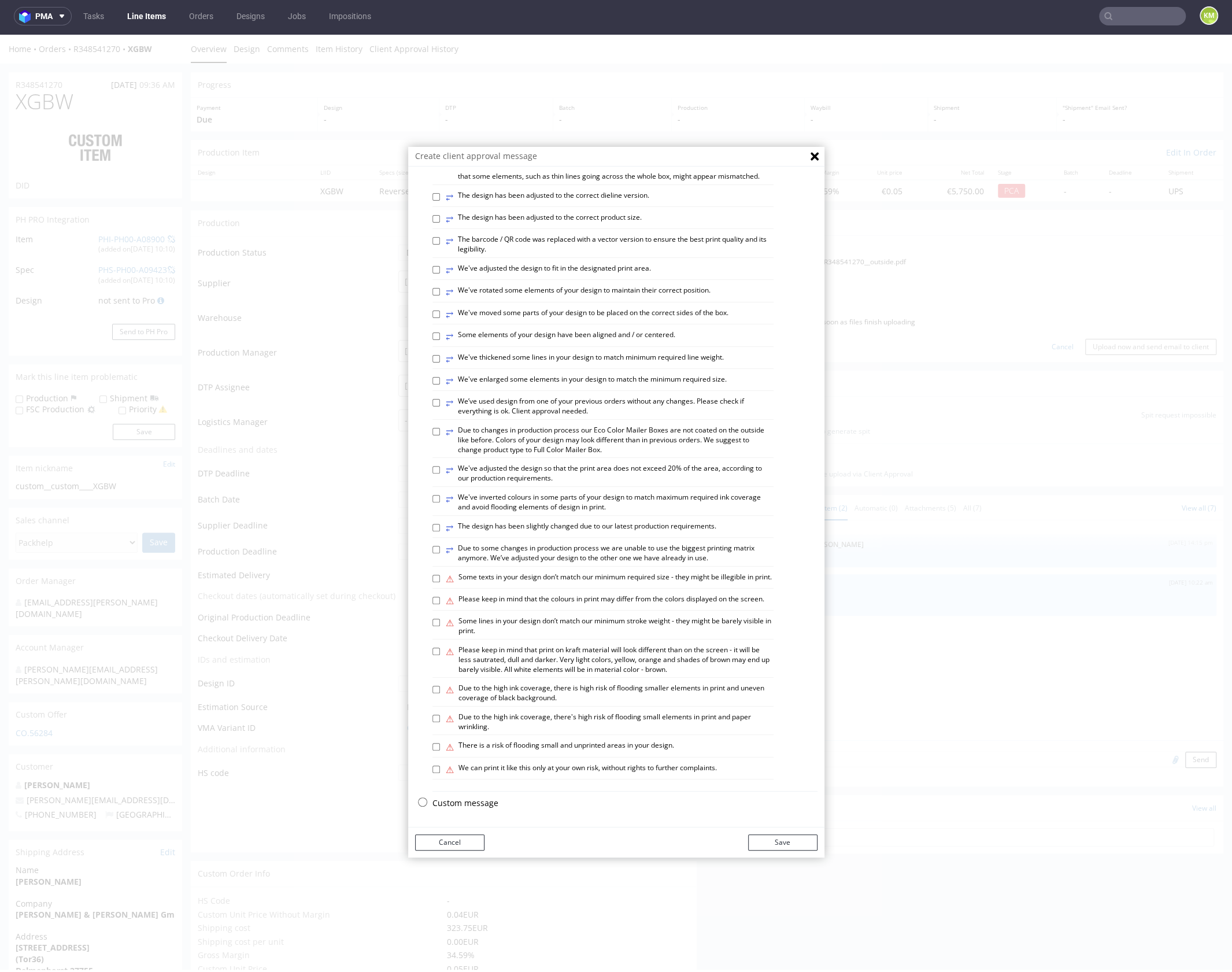
scroll to position [3, 0]
click at [480, 803] on p "Custom message" at bounding box center [625, 802] width 385 height 12
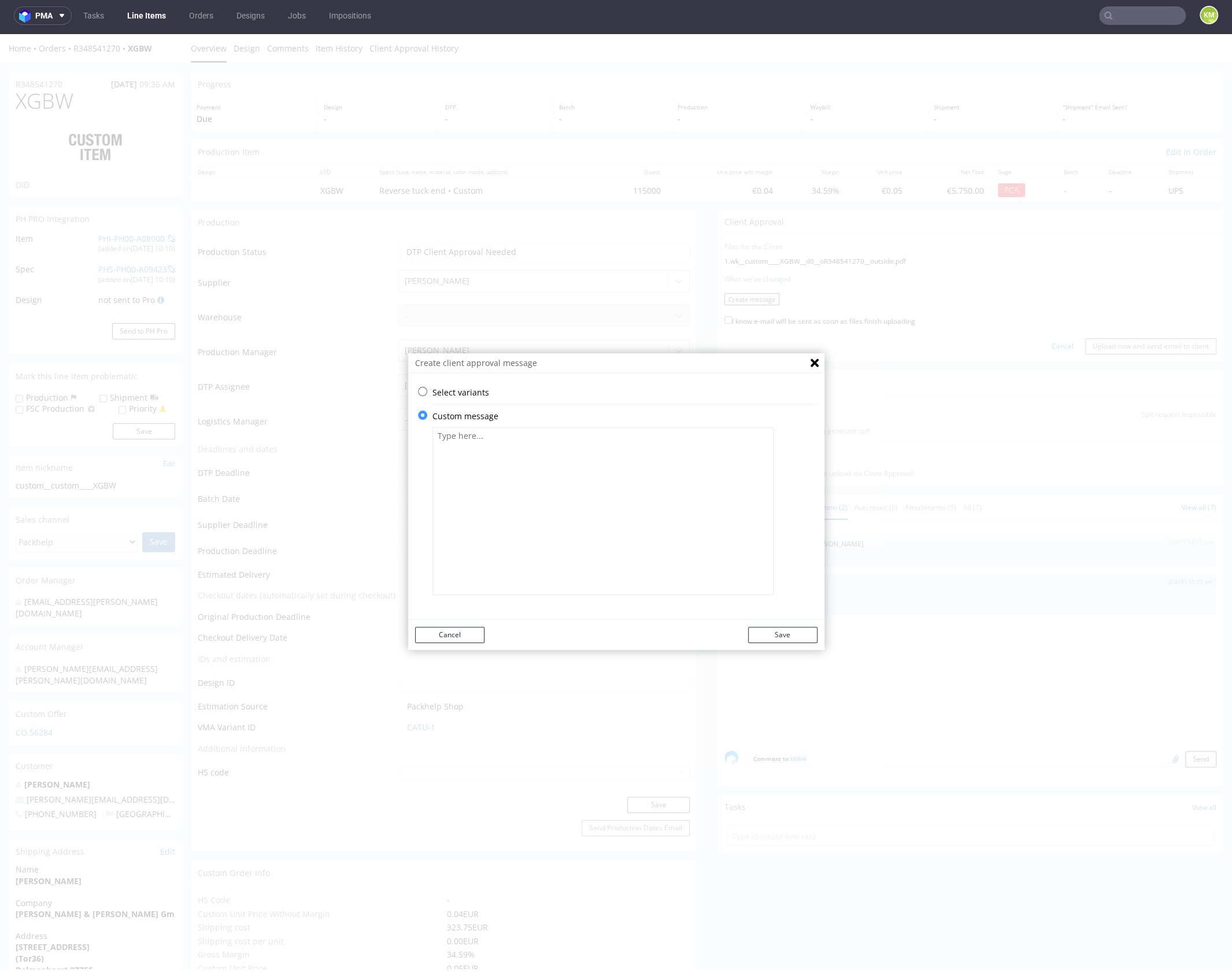
click at [486, 557] on textarea at bounding box center [603, 511] width 341 height 167
paste textarea "The design has been adapted to the current dieline and changed from a technical…"
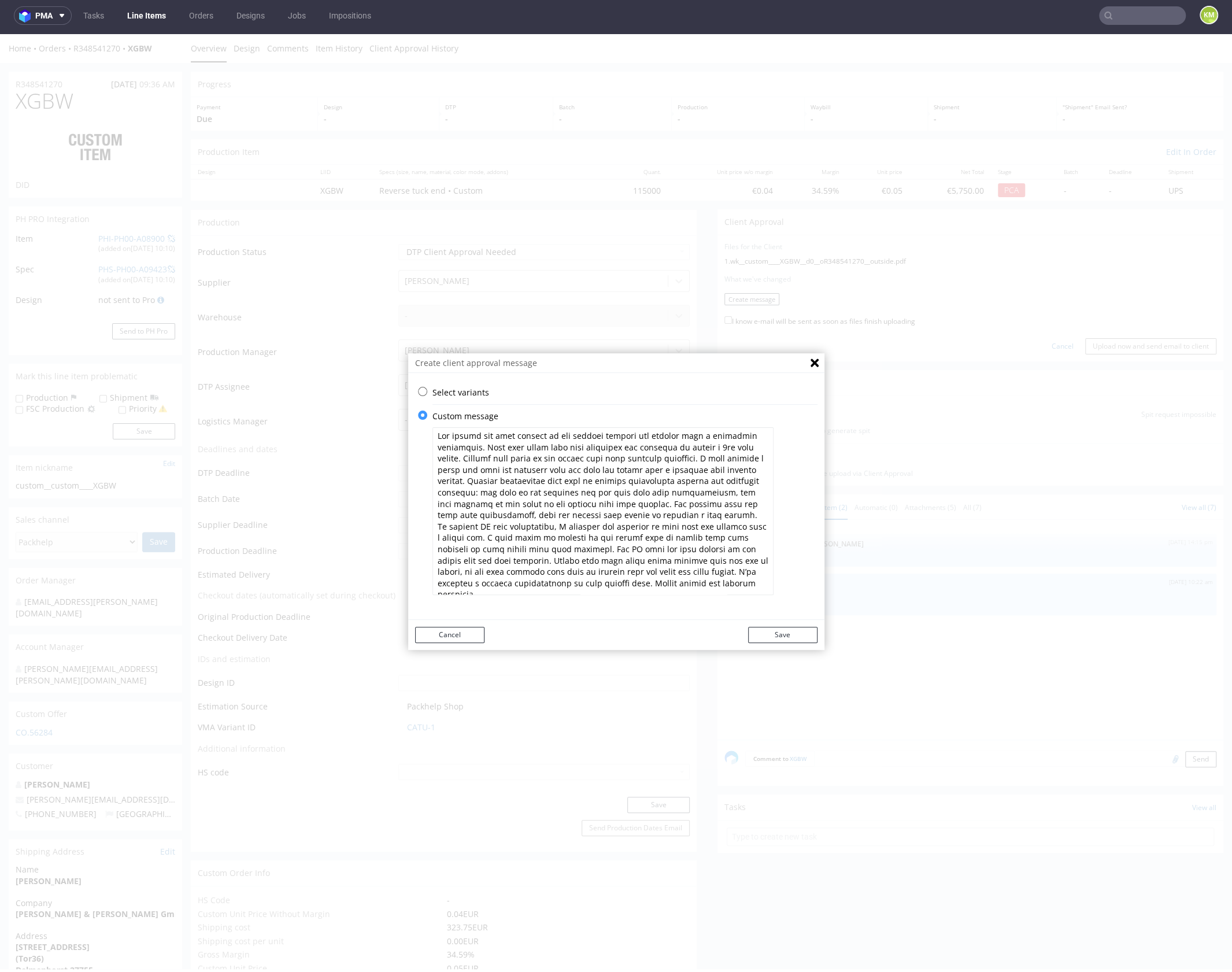
click at [643, 450] on textarea at bounding box center [603, 511] width 341 height 167
click at [637, 530] on textarea at bounding box center [603, 511] width 341 height 167
click at [707, 539] on textarea at bounding box center [603, 511] width 341 height 167
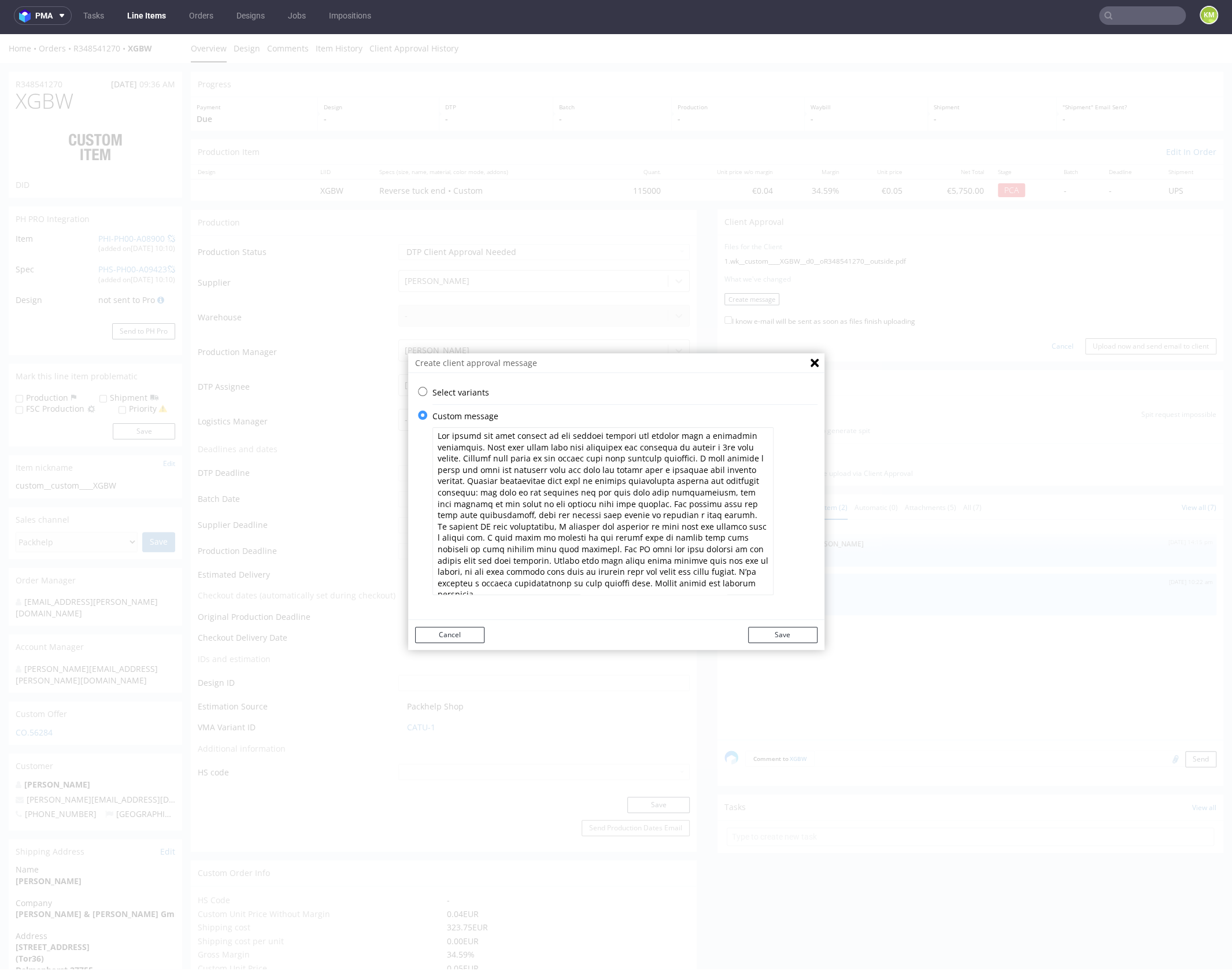
click at [607, 549] on textarea at bounding box center [603, 511] width 341 height 167
click at [600, 550] on textarea at bounding box center [603, 511] width 341 height 167
click at [610, 563] on textarea at bounding box center [603, 511] width 341 height 167
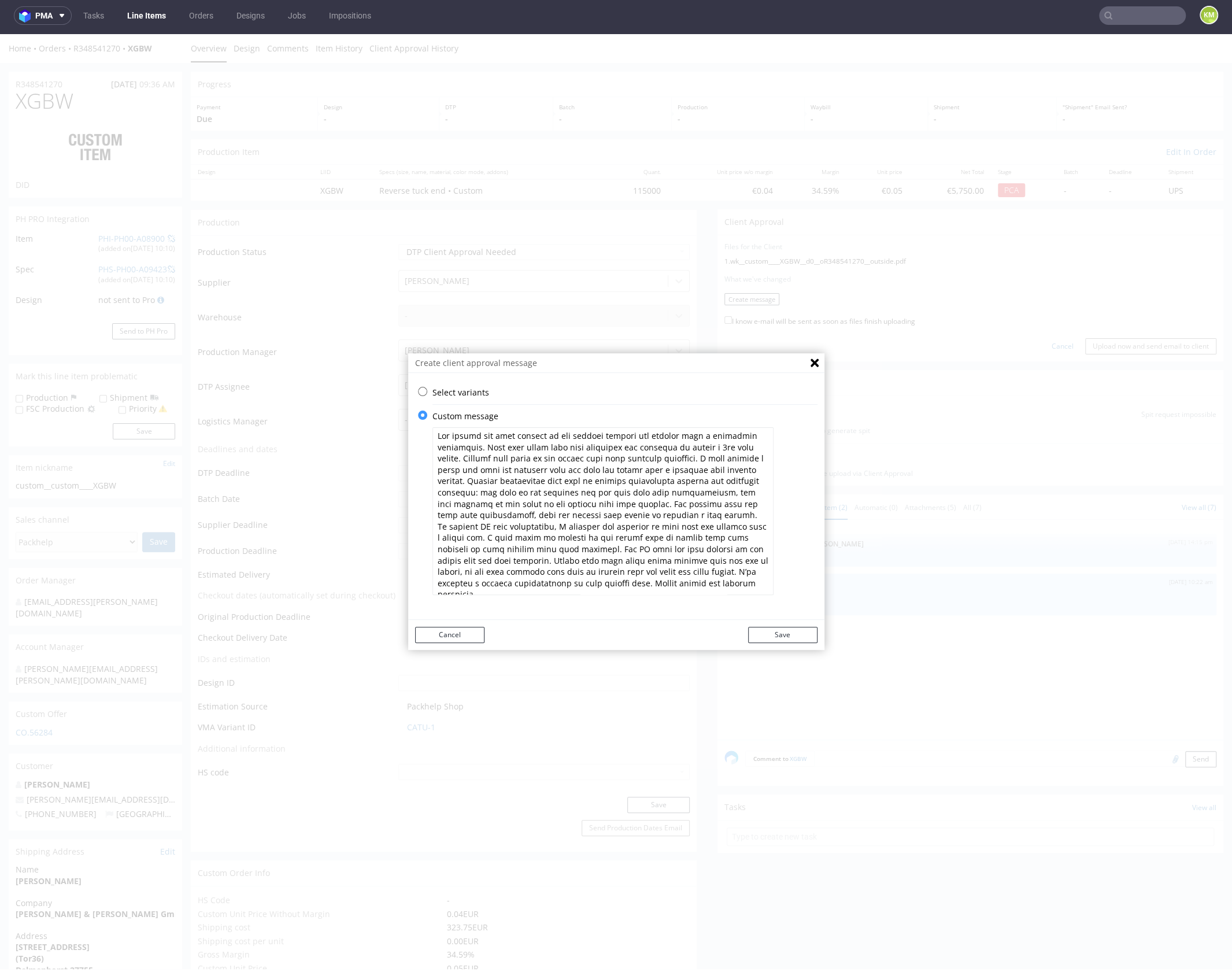
click at [625, 580] on textarea at bounding box center [603, 511] width 341 height 167
click at [642, 572] on textarea at bounding box center [603, 511] width 341 height 167
type textarea "The design has been adapted to the current dieline and changed from a technical…"
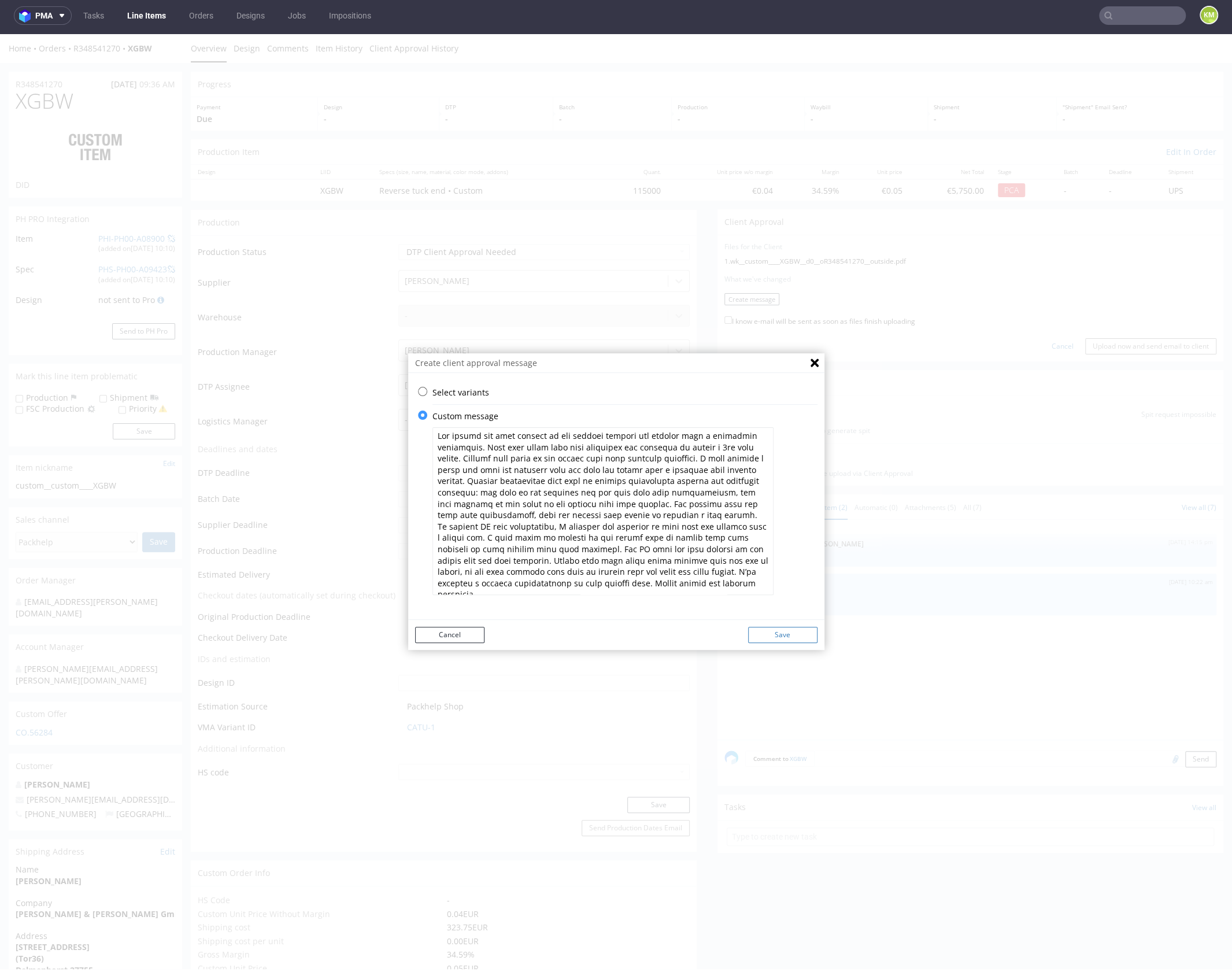
click at [798, 635] on button "Save" at bounding box center [783, 635] width 69 height 16
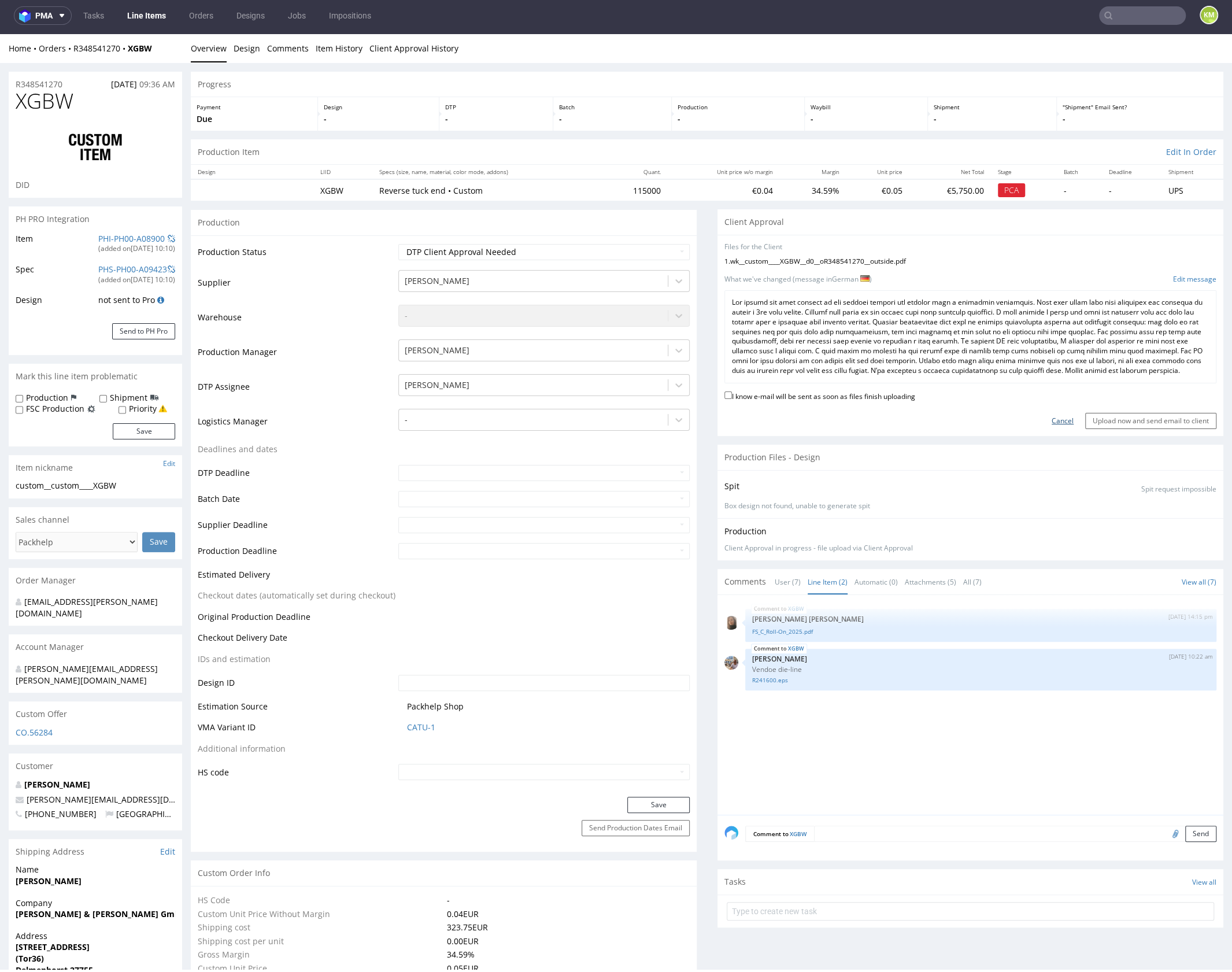
click at [1052, 426] on link "Cancel" at bounding box center [1062, 421] width 22 height 10
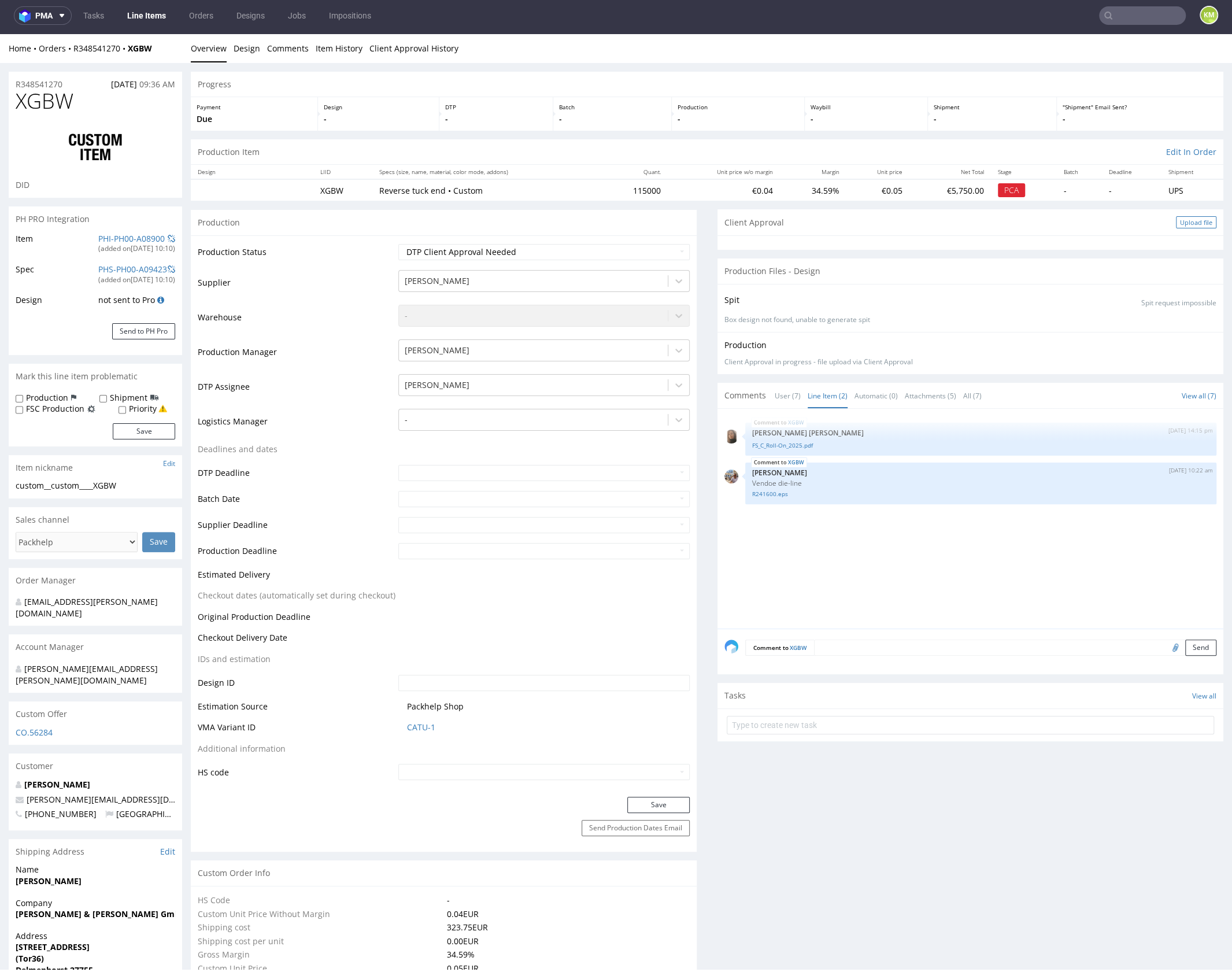
click at [1187, 223] on div "Upload file" at bounding box center [1196, 222] width 40 height 12
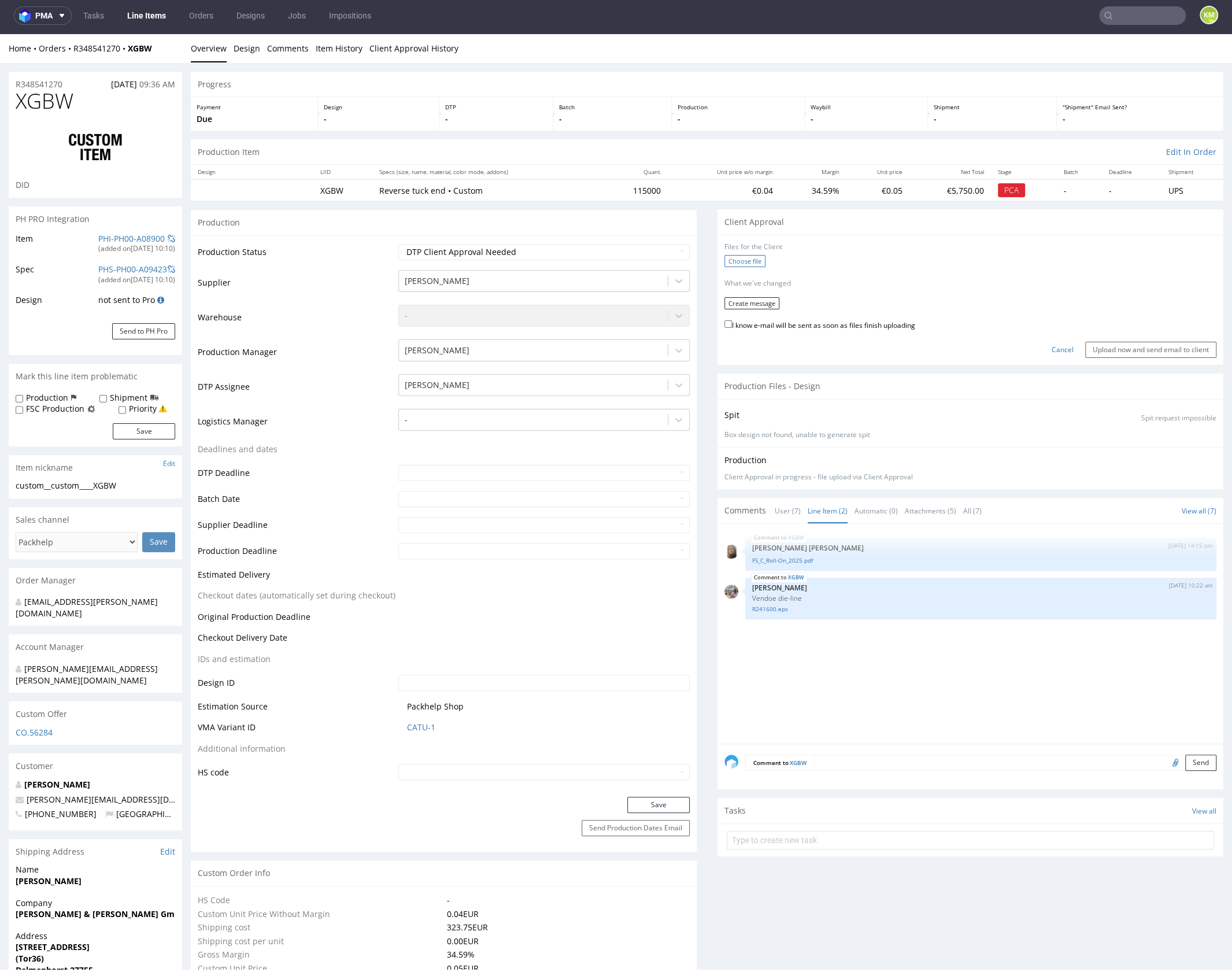
click at [747, 260] on label "Choose file" at bounding box center [745, 260] width 41 height 12
click at [0, 34] on input "Choose file" at bounding box center [0, 34] width 0 height 0
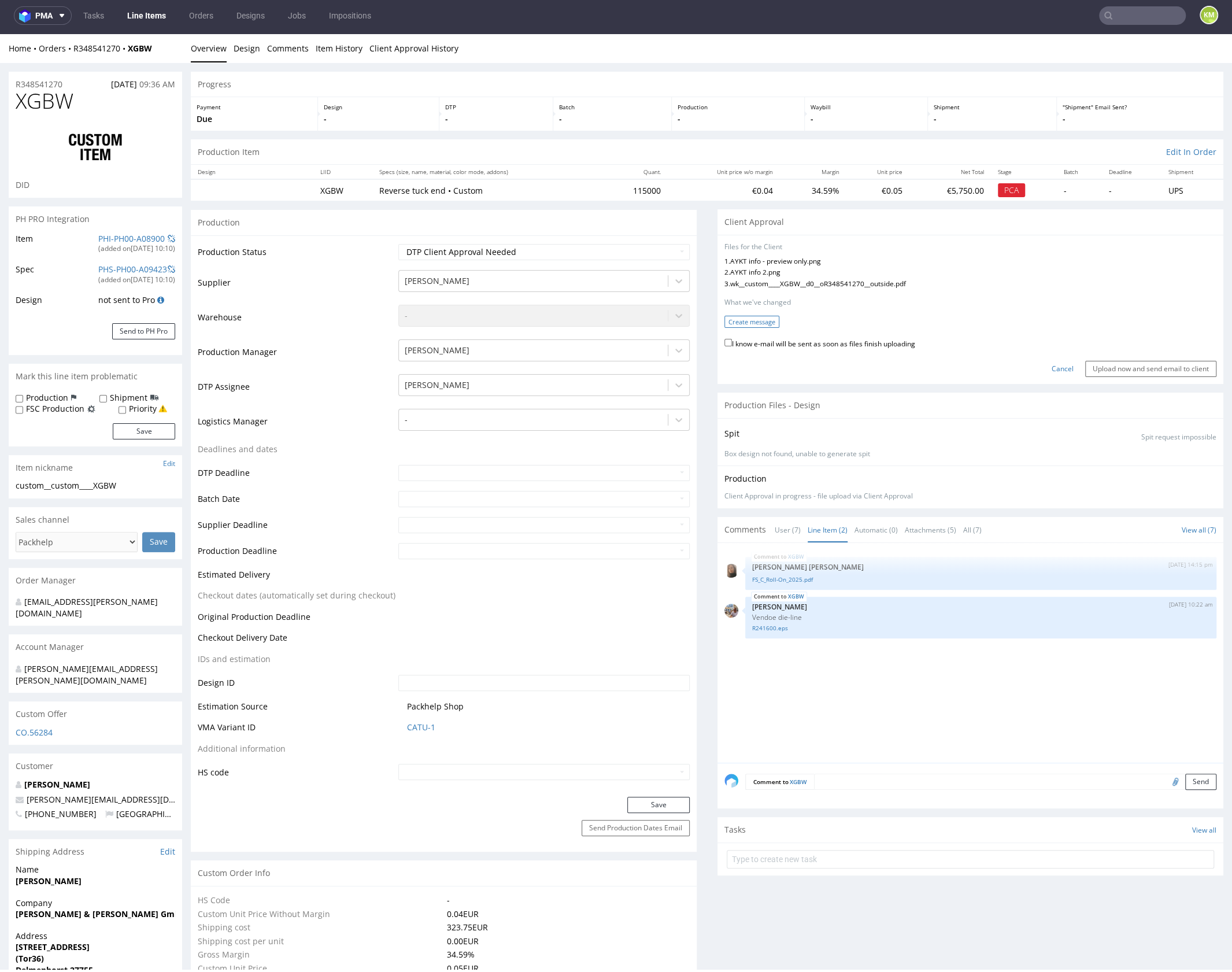
click at [757, 324] on button "Create message" at bounding box center [752, 321] width 55 height 12
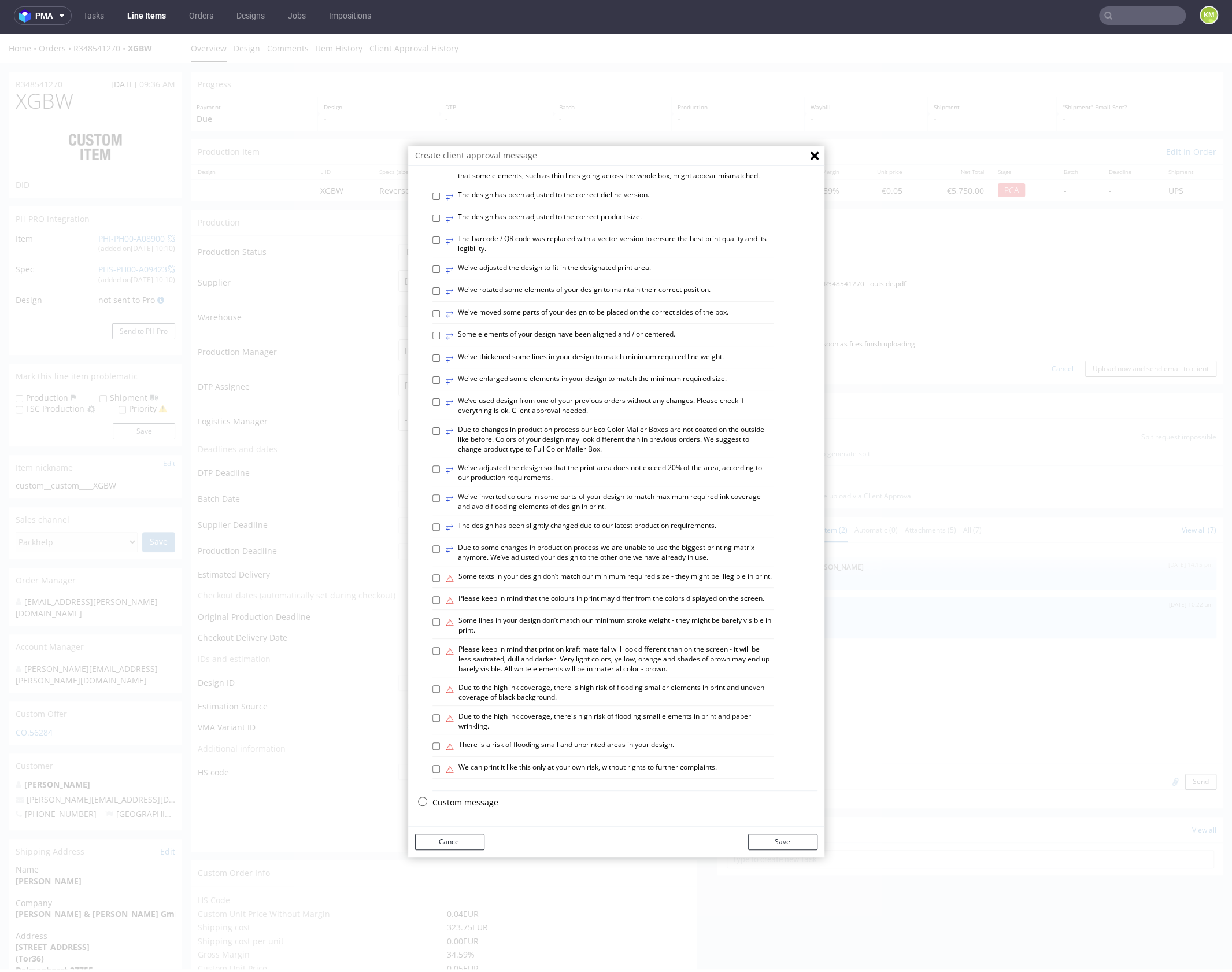
scroll to position [321, 0]
click at [485, 801] on p "Custom message" at bounding box center [625, 802] width 385 height 12
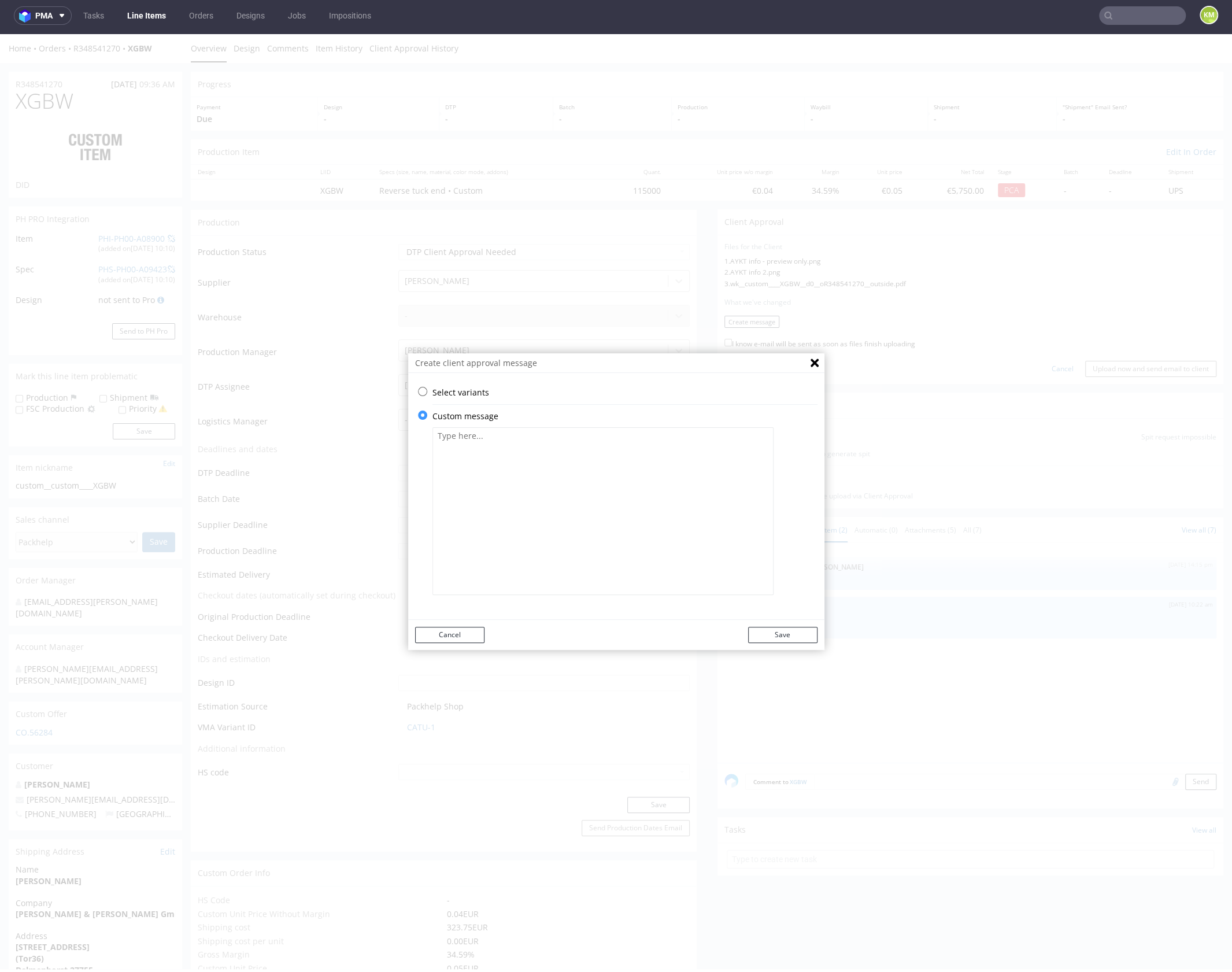
click at [550, 506] on textarea at bounding box center [603, 511] width 341 height 167
paste textarea "The design has been adapted to the current dieline and changed from a technical…"
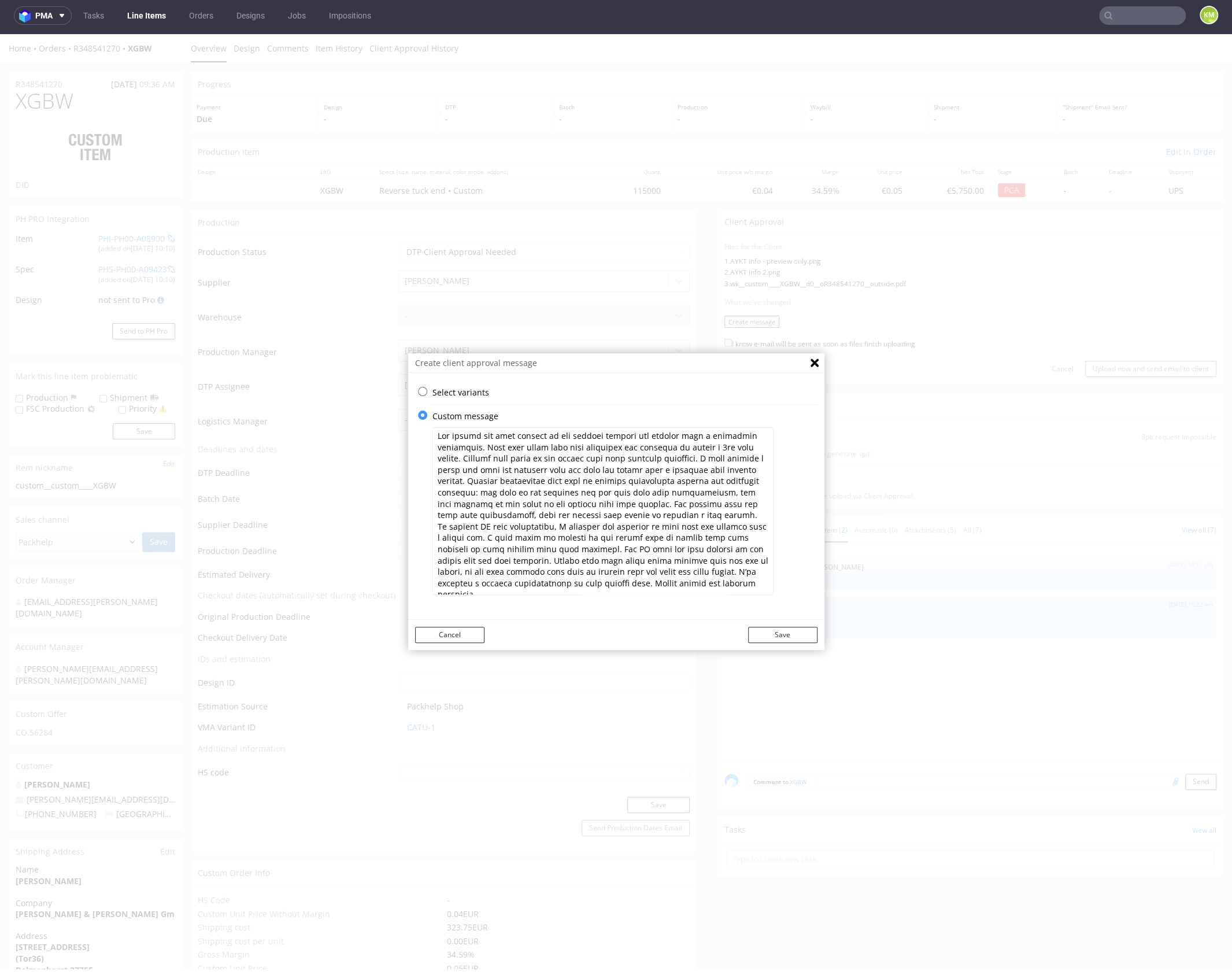
click at [623, 489] on textarea at bounding box center [603, 511] width 341 height 167
type textarea "The design has been adapted to the current dieline and changed from a technical…"
click at [799, 630] on button "Save" at bounding box center [783, 635] width 69 height 16
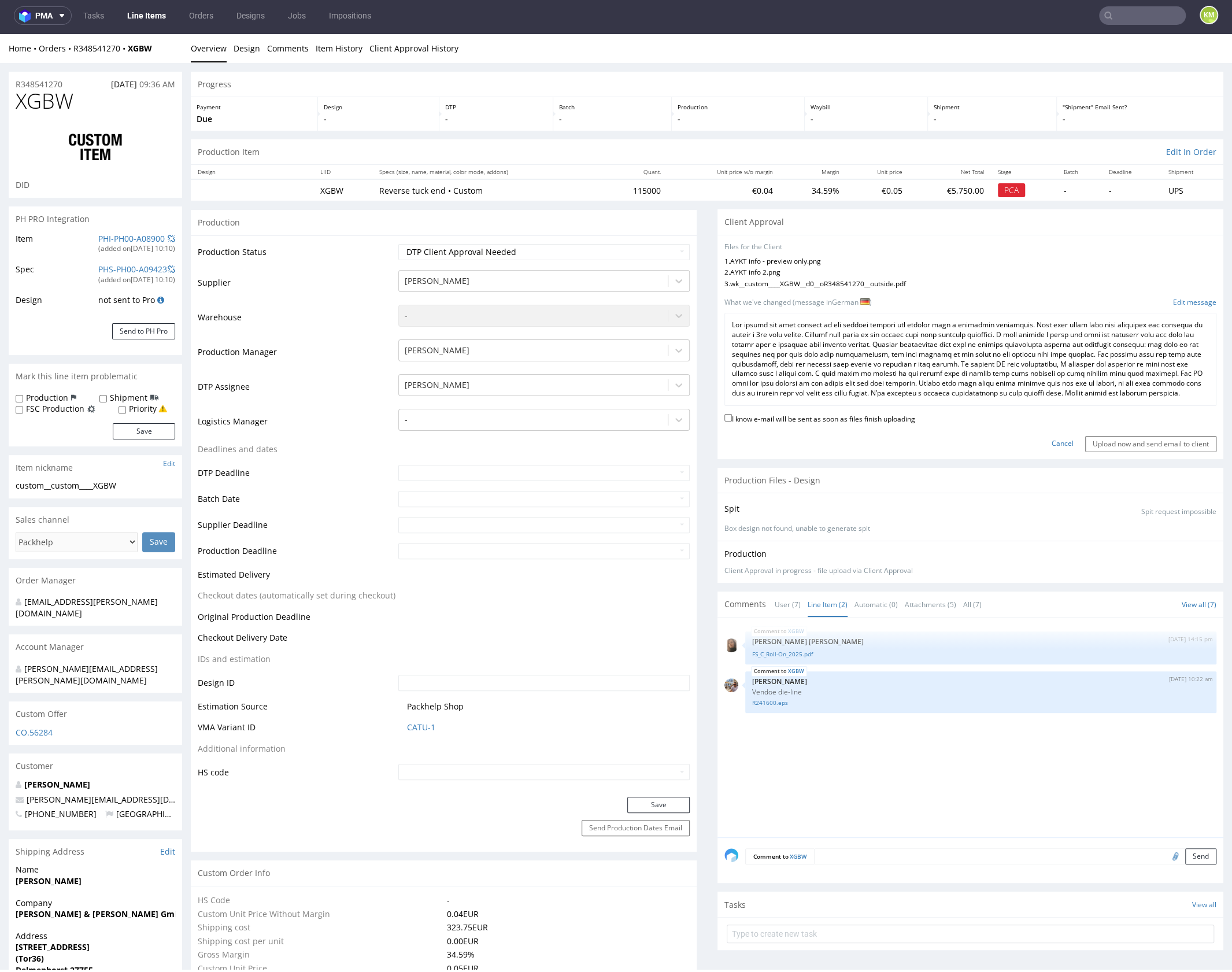
click at [854, 424] on label "I know e-mail will be sent as soon as files finish uploading" at bounding box center [820, 418] width 191 height 12
click at [732, 422] on input "I know e-mail will be sent as soon as files finish uploading" at bounding box center [728, 417] width 7 height 7
checkbox input "true"
click at [1158, 452] on input "Upload now and send email to client" at bounding box center [1150, 444] width 131 height 16
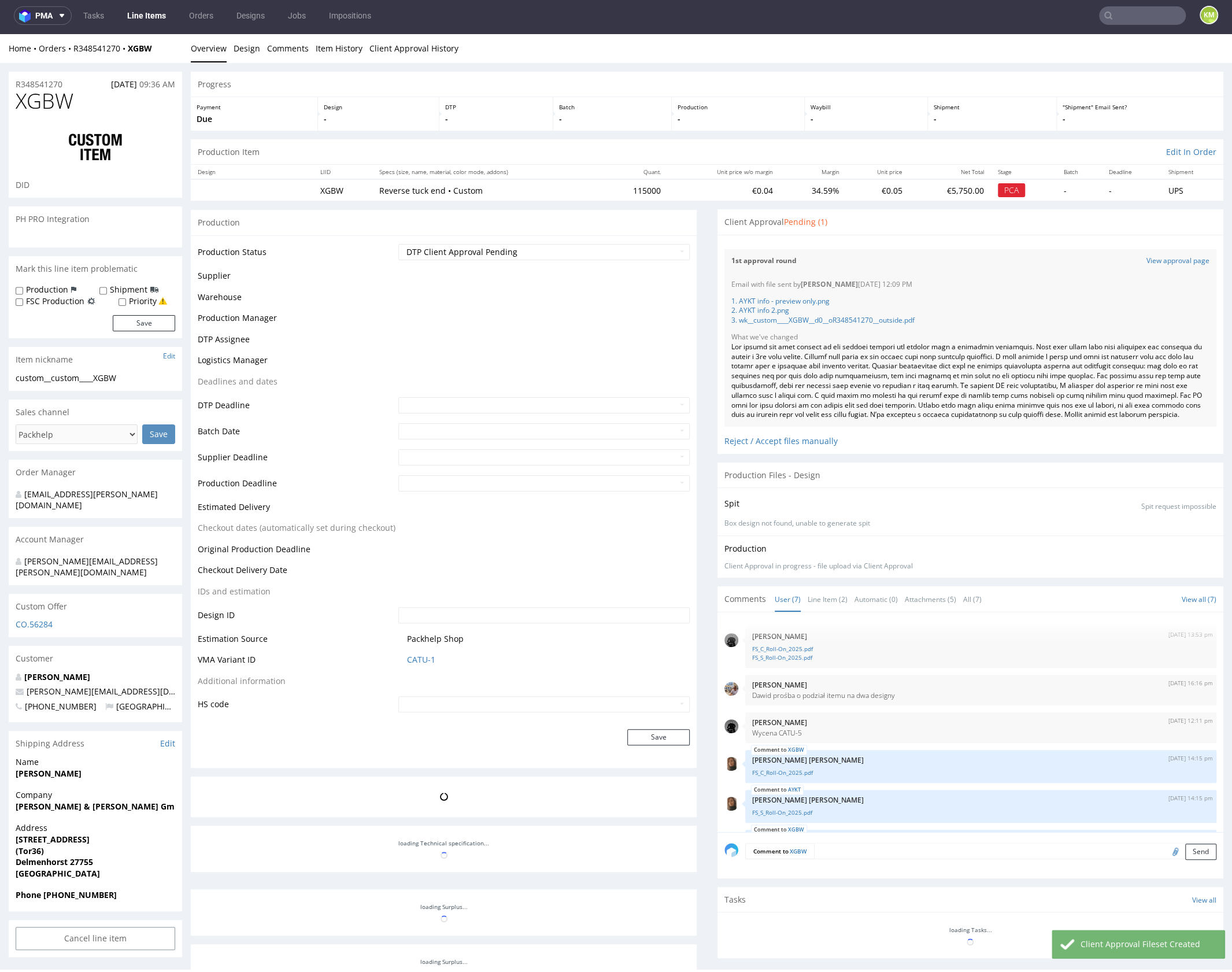
scroll to position [146, 0]
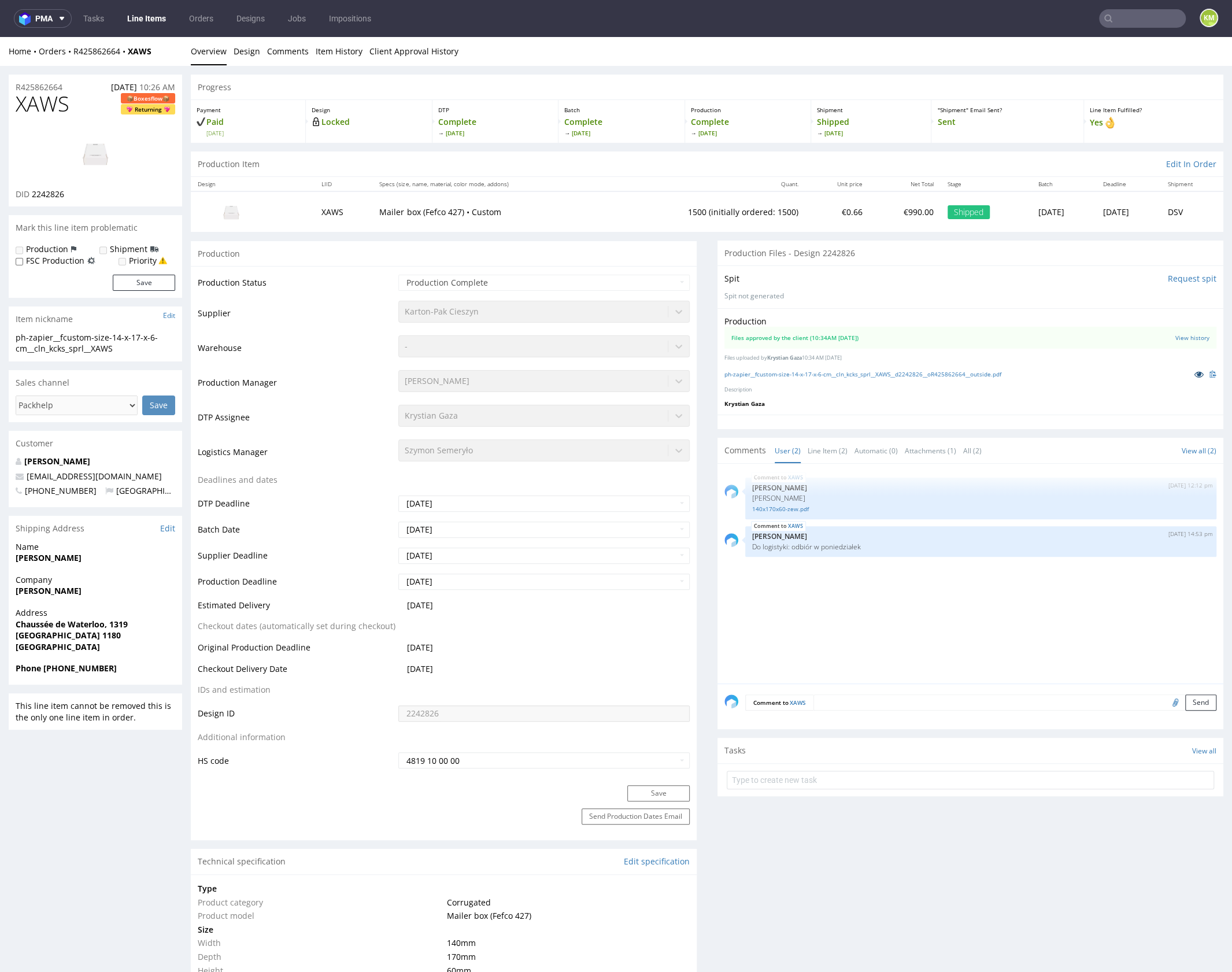
click at [1195, 372] on icon at bounding box center [1199, 374] width 9 height 8
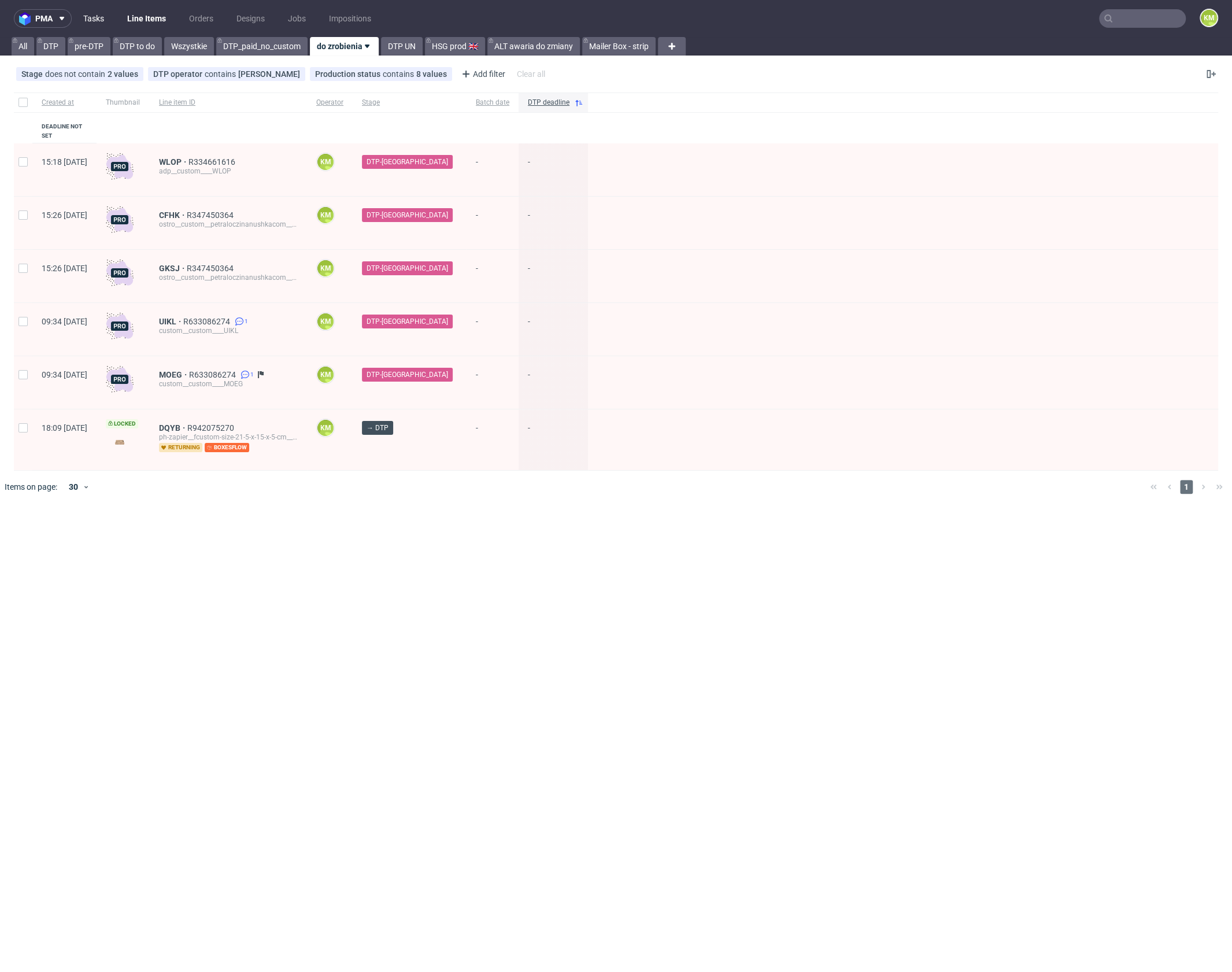
click at [99, 21] on link "Tasks" at bounding box center [94, 18] width 35 height 18
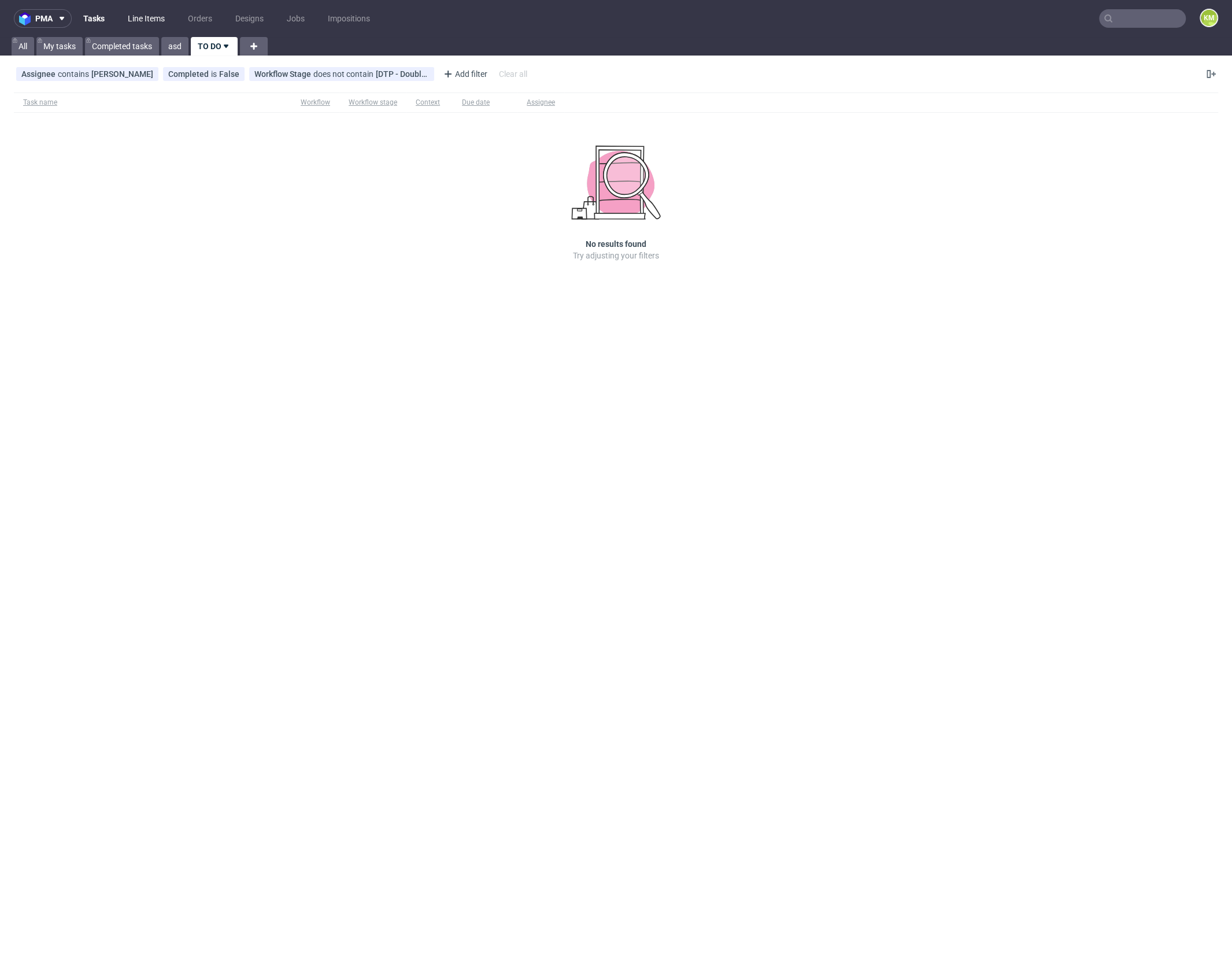
click at [152, 15] on link "Line Items" at bounding box center [147, 18] width 51 height 18
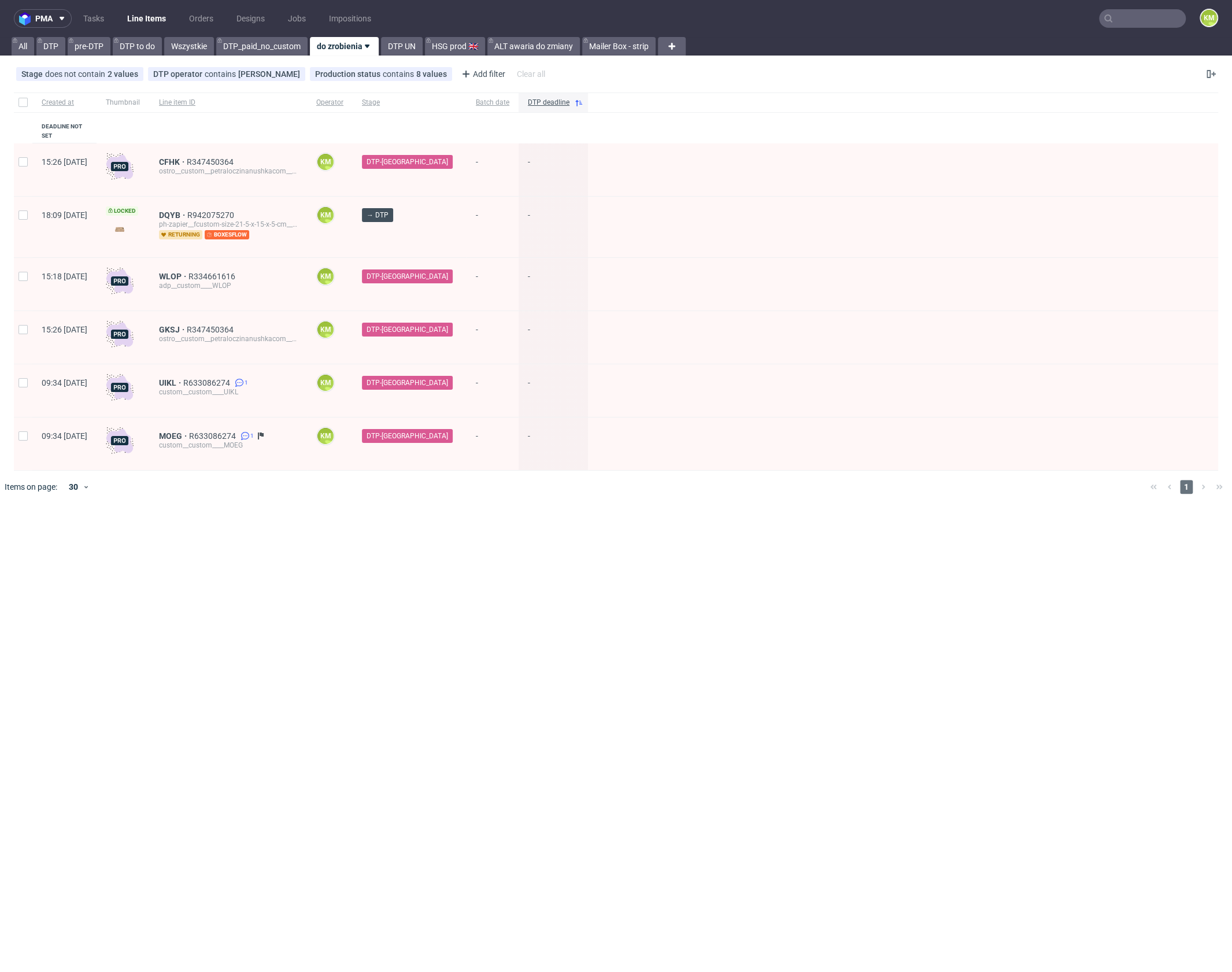
drag, startPoint x: 491, startPoint y: 631, endPoint x: 449, endPoint y: 474, distance: 162.5
click at [491, 631] on div "pma Tasks Line Items Orders Designs Jobs Impositions KM All DTP pre-DTP DTP to …" at bounding box center [616, 486] width 1232 height 972
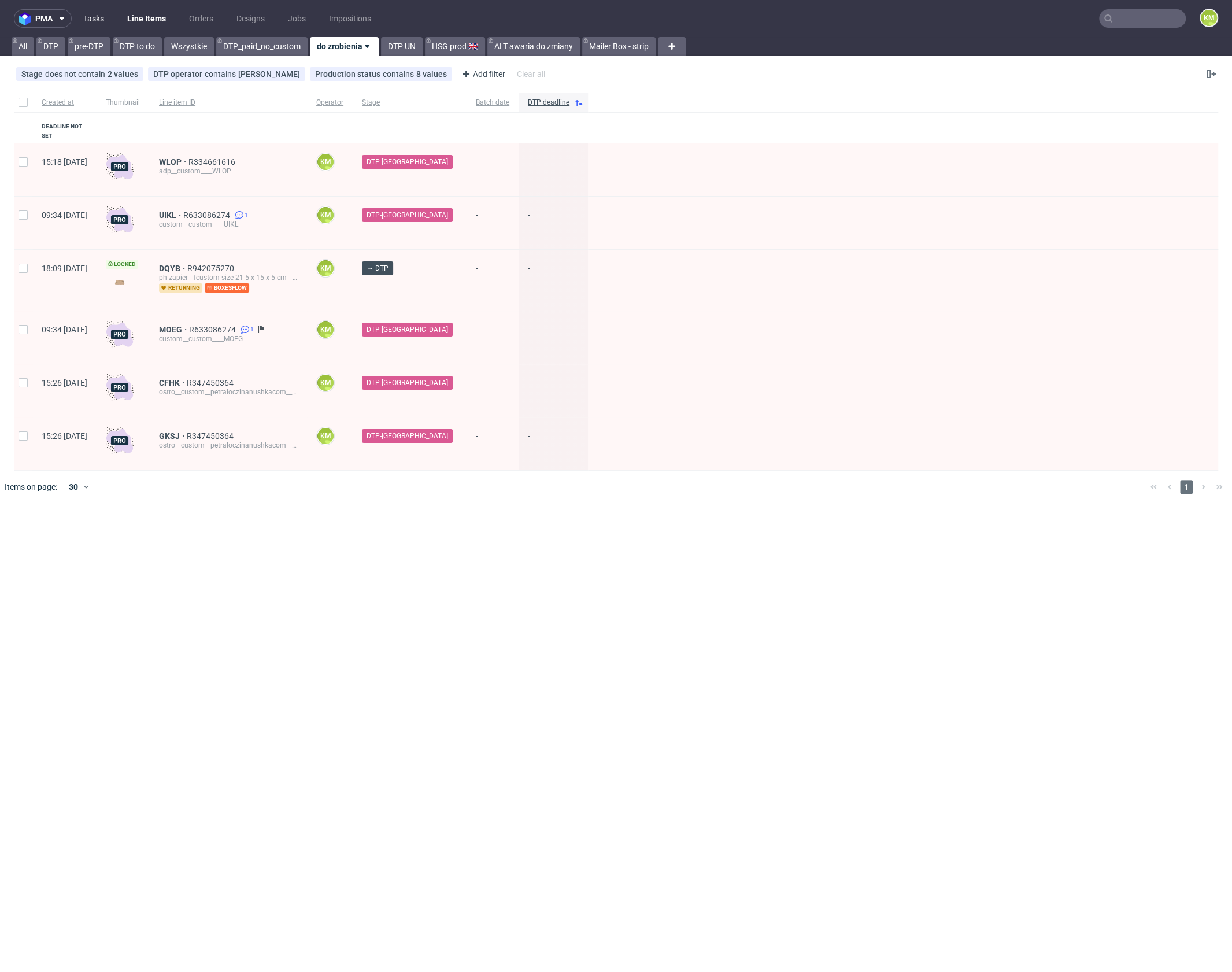
click at [97, 21] on link "Tasks" at bounding box center [94, 18] width 35 height 18
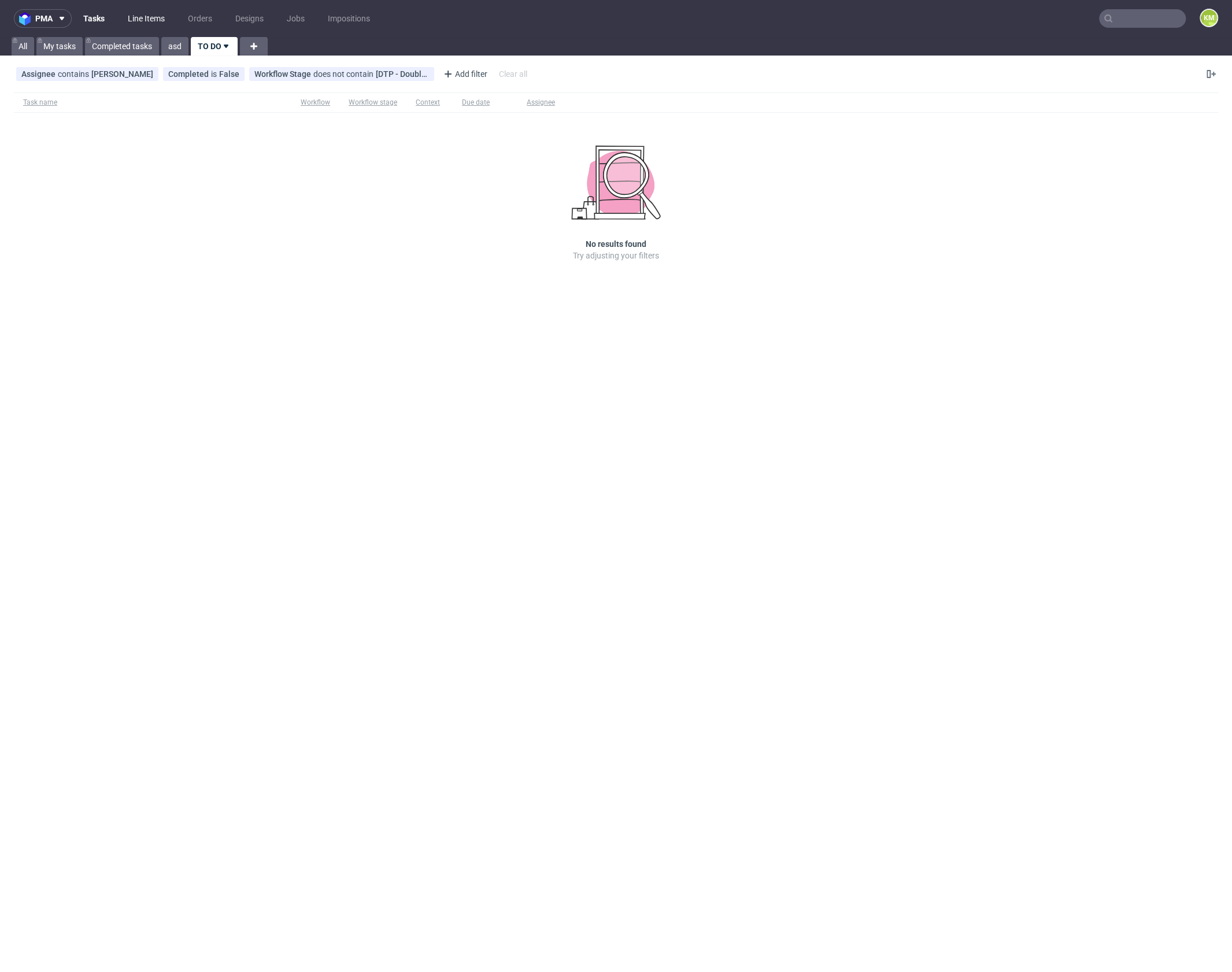
click at [143, 18] on link "Line Items" at bounding box center [147, 18] width 51 height 18
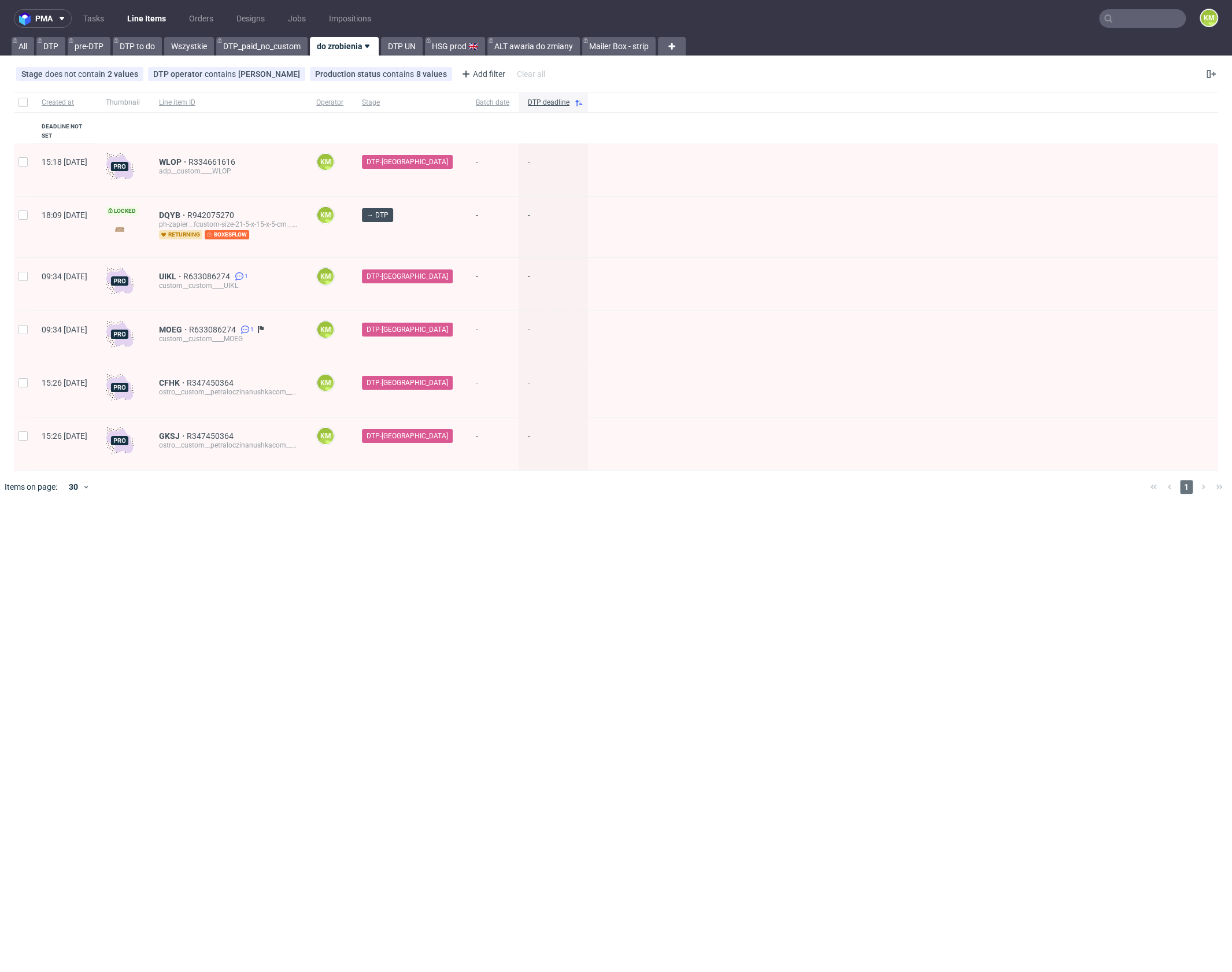
click at [695, 647] on div "pma Tasks Line Items Orders Designs Jobs Impositions KM All DTP pre-DTP DTP to …" at bounding box center [616, 486] width 1232 height 972
